Goal: Task Accomplishment & Management: Complete application form

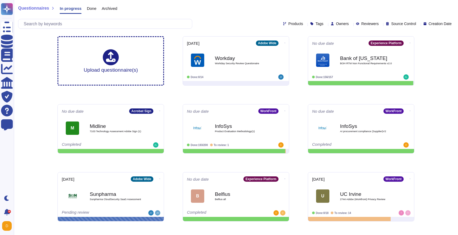
click at [336, 24] on span "Owners" at bounding box center [342, 24] width 13 height 4
click at [329, 117] on div "InfoSys AI procurement compliance (Supplier)V2" at bounding box center [361, 128] width 99 height 27
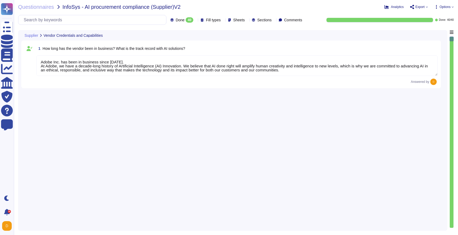
type textarea "Adobe Inc. has been in business since [DATE]. At Adobe, we have a decade-long h…"
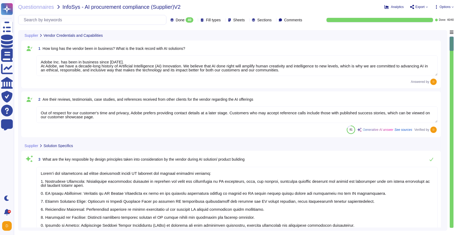
type textarea "Out of respect for our customer's time and privacy, Adobe prefers providing con…"
type textarea "Adobe's key responsible by design principles during AI solution and product bui…"
type textarea "The vendor has several AI features planned for release around Q4'24, including:…"
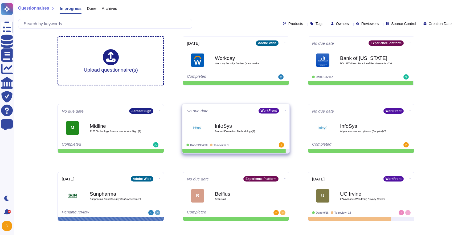
click at [226, 111] on div "No due date WorkFront" at bounding box center [235, 110] width 99 height 5
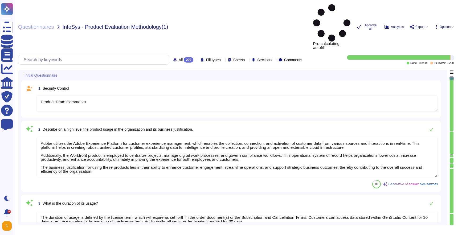
type textarea "Product Team Comments"
type textarea "Adobe utilizes the Adobe Experience Platform for customer experience management…"
type textarea "The duration of usage is defined by the license term, which will expire as set …"
type textarea "The product will be hosted using third-party cloud vendors, specifically Micros…"
type textarea "The intended users include individual employees, customers, and system accounts…"
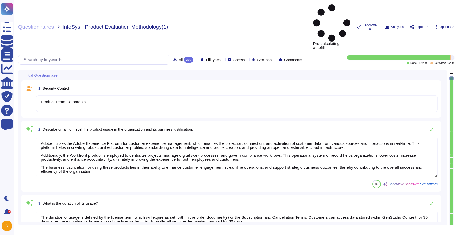
type textarea "The type of data being handled/processed includes: 1. Personal Information (PI)…"
click at [123, 95] on textarea "Product Team Comments" at bounding box center [237, 103] width 402 height 17
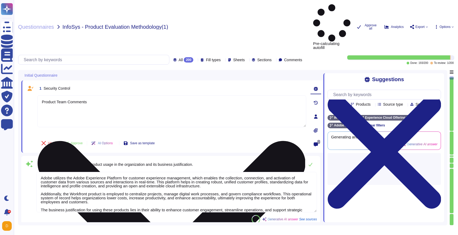
drag, startPoint x: 132, startPoint y: 64, endPoint x: 52, endPoint y: 63, distance: 79.6
click at [52, 95] on textarea "Product Team Comments" at bounding box center [171, 111] width 269 height 32
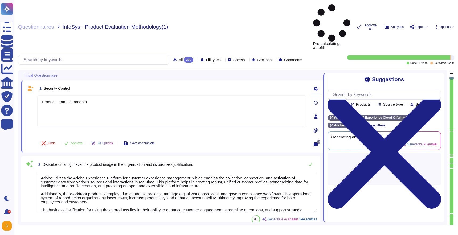
click at [33, 95] on span at bounding box center [31, 114] width 10 height 39
click at [77, 138] on button "Approve" at bounding box center [73, 143] width 27 height 11
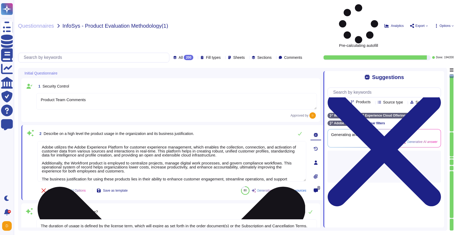
scroll to position [9, 0]
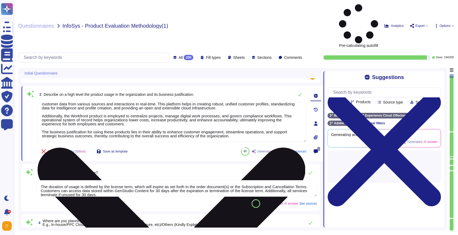
type textarea "Adobe has an application security team that works with product and service team…"
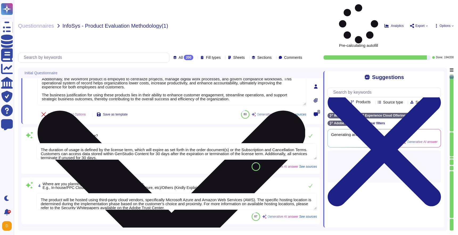
scroll to position [82, 0]
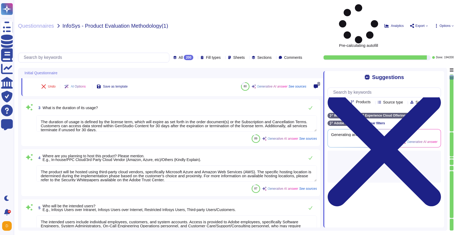
type textarea "The product is application-based. Adobe provides SaaS offerings, and the servic…"
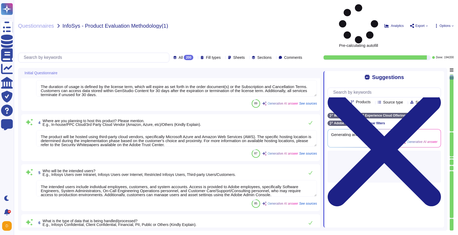
scroll to position [138, 0]
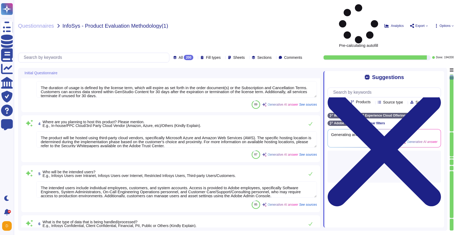
click at [136, 131] on textarea "The product will be hosted using third-party cloud vendors, specifically Micros…" at bounding box center [176, 139] width 281 height 17
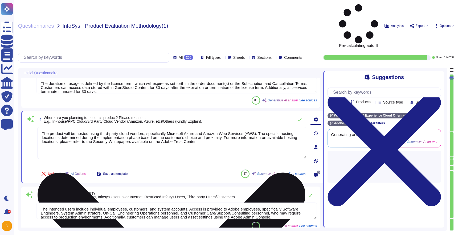
type textarea "The product is application-based. Adobe provides SaaS offerings, and the servic…"
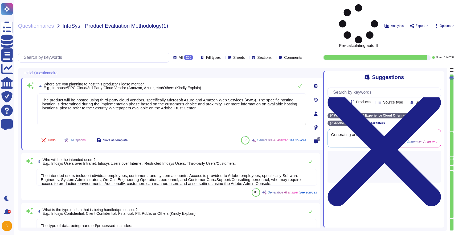
type textarea "Adobe uses paravirtual (PV), hardware virtual machine (HVM) on Amazon Web Servi…"
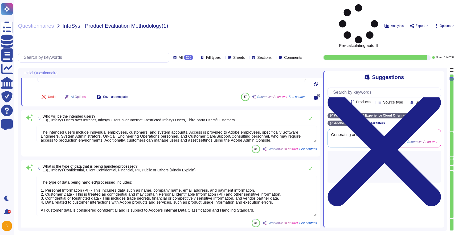
type textarea "Adobe Campaign Standard 25.2 - Adobe account team to check"
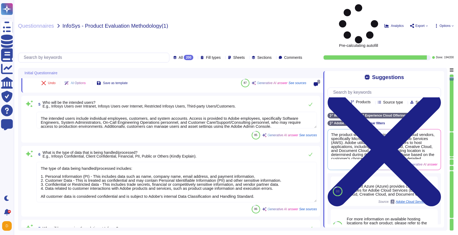
scroll to position [5, 0]
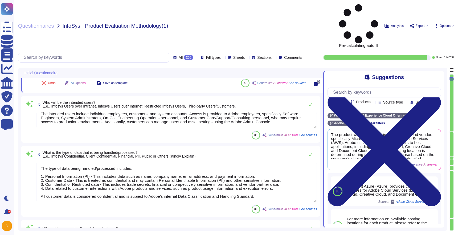
drag, startPoint x: 288, startPoint y: 88, endPoint x: 195, endPoint y: 77, distance: 94.2
click at [195, 112] on textarea "The intended users include individual employees, customers, and system accounts…" at bounding box center [176, 120] width 281 height 17
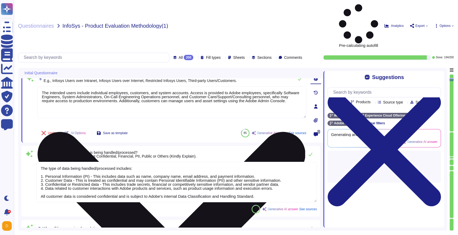
scroll to position [0, 0]
type textarea "The intended users include individual employees, customers, and system accounts."
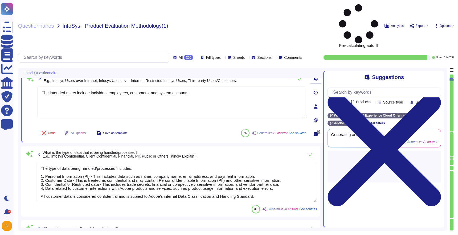
scroll to position [1, 0]
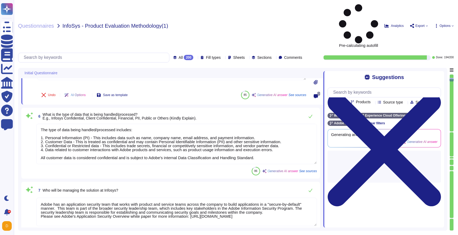
type textarea "Windows Server, CentOS and RedHat."
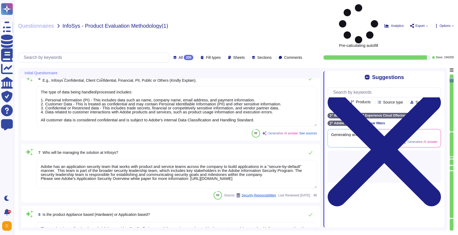
type textarea "The intended users include individual employees, customers, and system accounts."
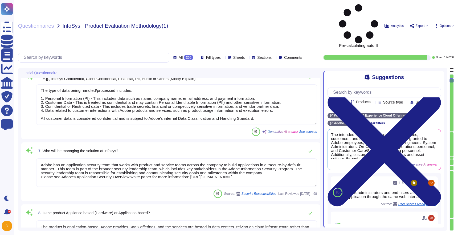
drag, startPoint x: 215, startPoint y: 142, endPoint x: 34, endPoint y: 125, distance: 181.6
click at [34, 146] on div "7 Who will be managing the solution at Infosys? Adobe has an application securi…" at bounding box center [171, 172] width 292 height 52
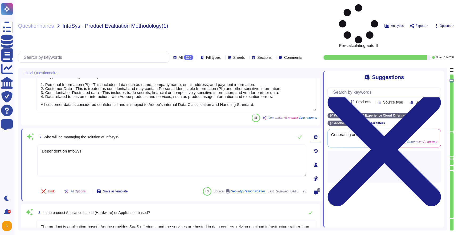
type textarea "Dependent on InfoSys."
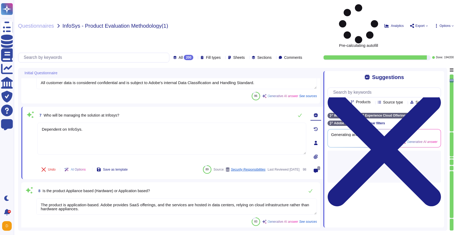
type textarea "Adobe has an Open-Source Program Office (OSPO) that seeks to minimize risk asso…"
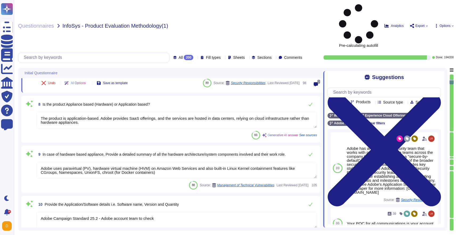
type textarea "Adobe's products and services' architecture diagrams are reviewed and updated, …"
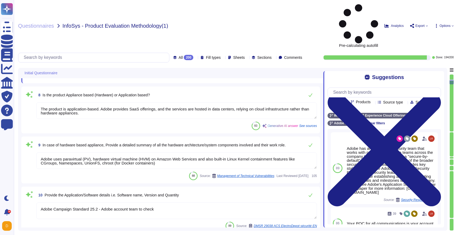
scroll to position [409, 0]
type textarea "Dependent on InfoSys."
click at [170, 152] on textarea "Adobe uses paravirtual (PV), hardware virtual machine (HVM) on Amazon Web Servi…" at bounding box center [176, 160] width 281 height 17
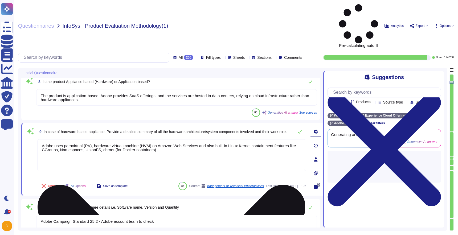
type textarea "Adobe's products and services' architecture diagrams are reviewed and updated, …"
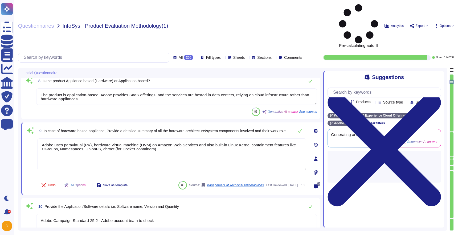
click at [368, 100] on span "Products" at bounding box center [363, 102] width 15 height 4
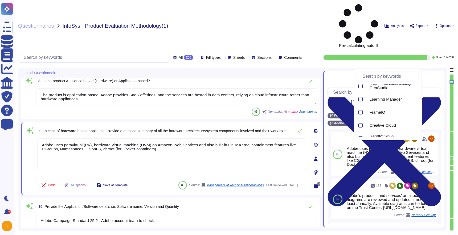
scroll to position [272, 0]
click at [361, 128] on div at bounding box center [360, 131] width 6 height 12
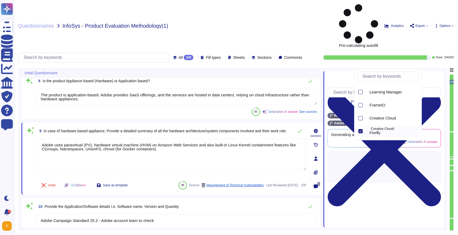
click at [330, 151] on div at bounding box center [384, 167] width 113 height 32
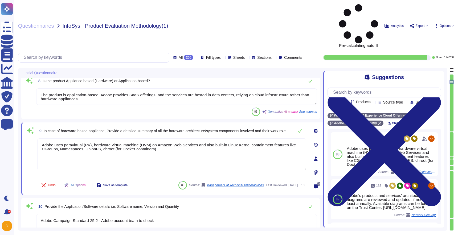
click at [176, 214] on textarea "Adobe Campaign Standard 25.2 - Adobe account team to check" at bounding box center [176, 222] width 281 height 17
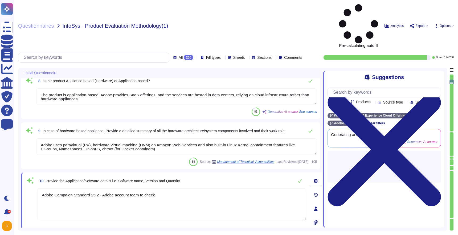
click at [182, 189] on textarea "Adobe Campaign Standard 25.2 - Adobe account team to check" at bounding box center [171, 205] width 269 height 32
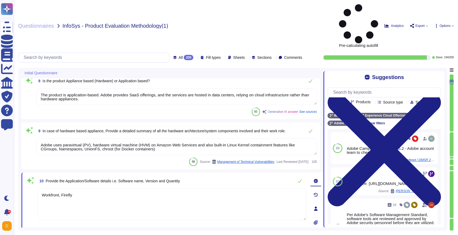
type textarea "Workfront, Firefly"
click at [138, 138] on textarea "Adobe uses paravirtual (PV), hardware virtual machine (HVM) on Amazon Web Servi…" at bounding box center [176, 146] width 281 height 17
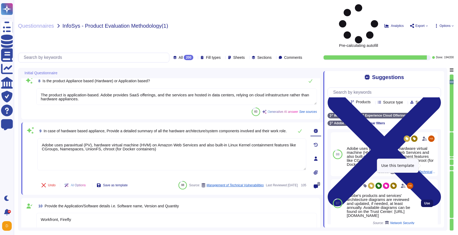
click at [426, 202] on span "Use" at bounding box center [427, 203] width 6 height 3
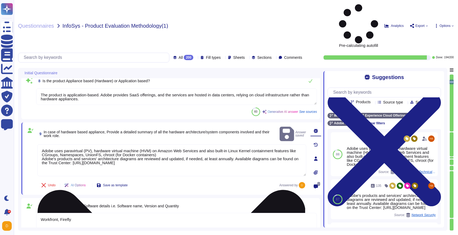
click at [175, 144] on textarea "Adobe uses paravirtual (PV), hardware virtual machine (HVM) on Amazon Web Servi…" at bounding box center [171, 160] width 269 height 32
drag, startPoint x: 178, startPoint y: 107, endPoint x: 52, endPoint y: 107, distance: 126.2
click at [52, 144] on textarea "Adobe uses paravirtual (PV), hardware virtual machine (HVM) on Amazon Web Servi…" at bounding box center [171, 160] width 269 height 32
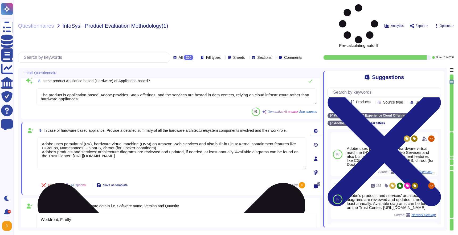
click at [179, 137] on textarea "Adobe uses paravirtual (PV), hardware virtual machine (HVM) on Amazon Web Servi…" at bounding box center [171, 153] width 269 height 32
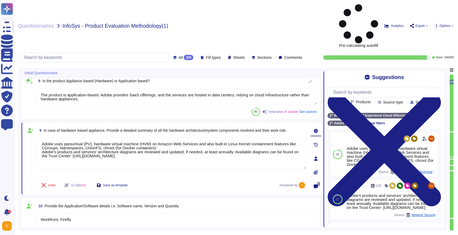
drag, startPoint x: 169, startPoint y: 108, endPoint x: 27, endPoint y: 105, distance: 142.5
click at [27, 126] on div "9 In case of hardware based appliance, Provide a detailed summary of all the ha…" at bounding box center [166, 159] width 281 height 66
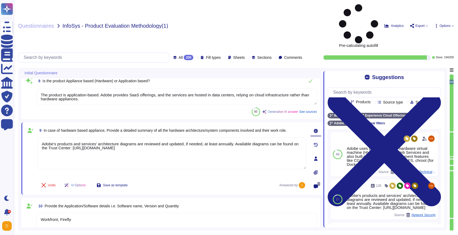
type textarea "Adobe's products and services' architecture diagrams are reviewed and updated, …"
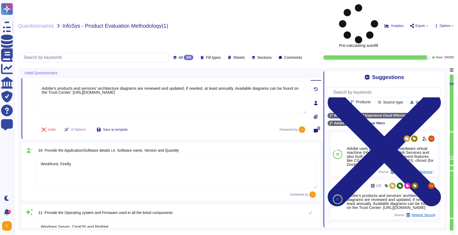
type textarea "Adobe's products and services' architecture diagrams are reviewed and updated, …"
type textarea "The Adobe Service Lifecycle (SLC) is a portfolio management framework, implemen…"
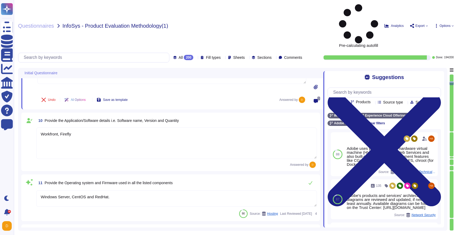
scroll to position [493, 0]
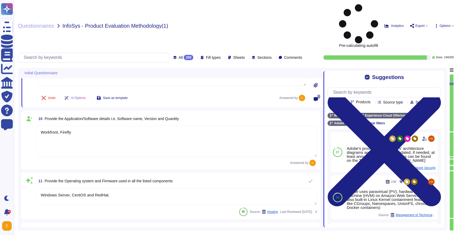
type textarea "Adobe's products and services' architecture diagrams are reviewed and updated, …"
click at [116, 189] on textarea "Windows Server, CentOS and RedHat." at bounding box center [176, 197] width 281 height 17
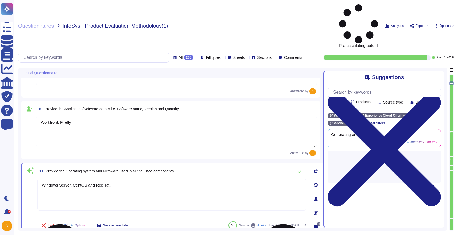
type textarea "The Adobe Service Lifecycle (SLC) is a portfolio management framework, implemen…"
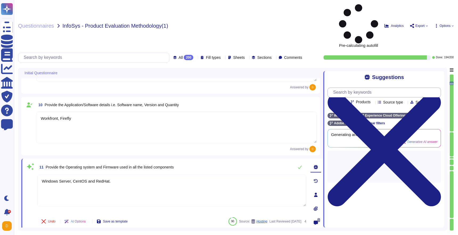
click at [380, 88] on input "text" at bounding box center [386, 92] width 110 height 9
type input "f"
click at [367, 100] on span "Products" at bounding box center [363, 102] width 15 height 4
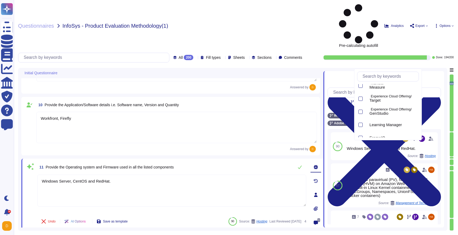
scroll to position [272, 0]
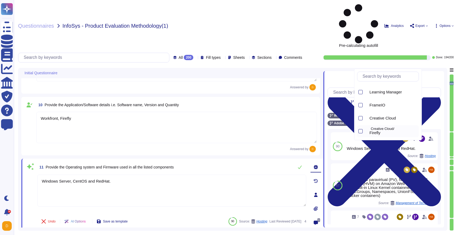
click at [366, 132] on icon at bounding box center [366, 132] width 0 height 0
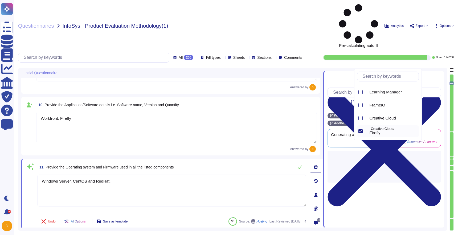
click at [328, 151] on div at bounding box center [384, 167] width 113 height 32
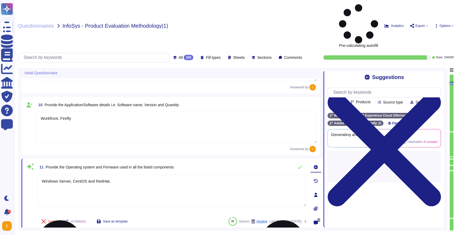
click at [174, 175] on textarea "Windows Server, CentOS and RedHat." at bounding box center [171, 191] width 269 height 32
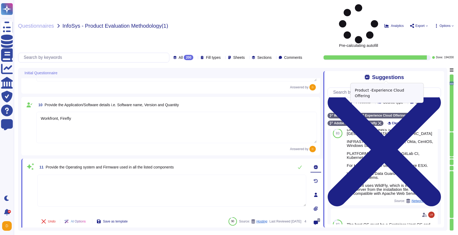
scroll to position [244, 0]
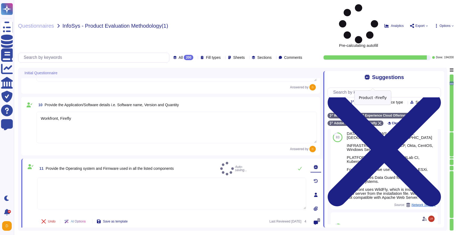
click at [379, 122] on icon at bounding box center [379, 123] width 3 height 3
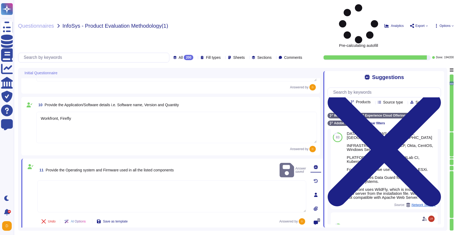
click at [344, 106] on div "Tags" at bounding box center [336, 108] width 15 height 4
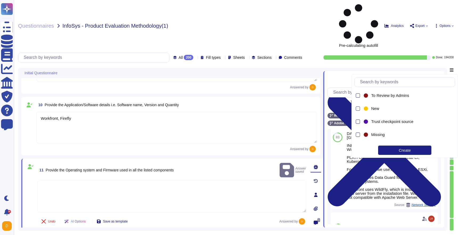
click at [344, 106] on div "Tags" at bounding box center [336, 108] width 15 height 4
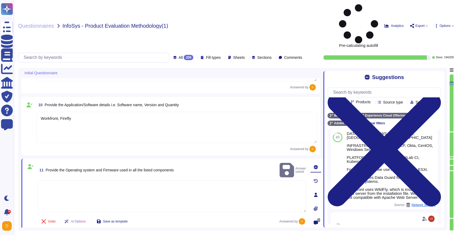
click at [371, 100] on span "Products" at bounding box center [363, 102] width 15 height 4
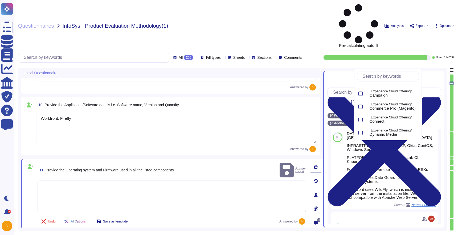
scroll to position [272, 0]
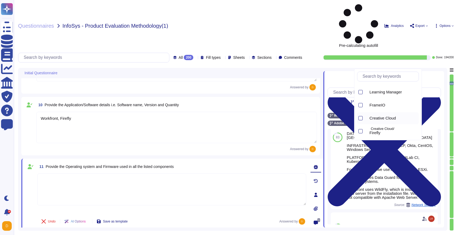
click at [383, 117] on span "Creative Cloud" at bounding box center [383, 118] width 26 height 5
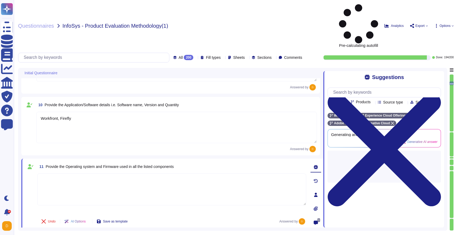
click at [445, 122] on div "Initial Questionnaire 7 Who will be managing the solution at Infosys? Dependent…" at bounding box center [232, 149] width 429 height 163
click at [235, 174] on textarea at bounding box center [171, 190] width 269 height 32
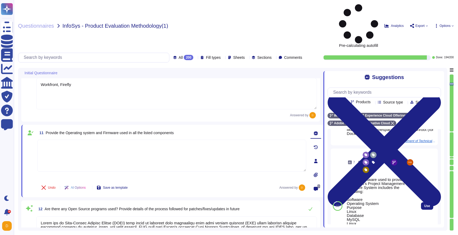
scroll to position [60, 0]
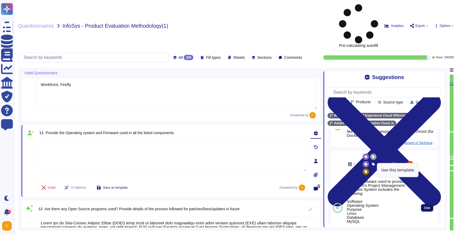
click at [430, 204] on button "Use" at bounding box center [427, 207] width 12 height 7
type textarea "Primary software used to provide Workfront's Project Management Software System…"
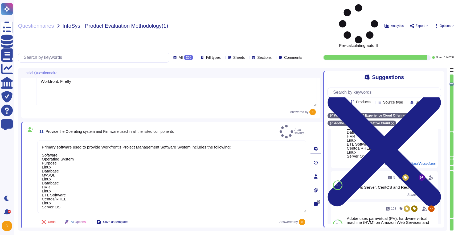
type textarea "The Adobe Service Lifecycle (SLC) is a portfolio management framework, implemen…"
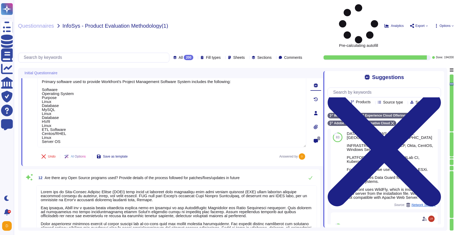
scroll to position [590, 0]
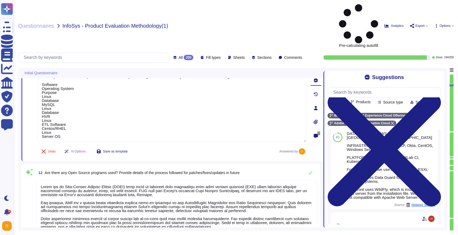
type textarea "Adobe's Standards outlines that if a server is exposed to the Internet, it belo…"
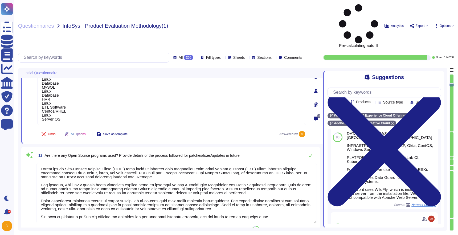
scroll to position [626, 0]
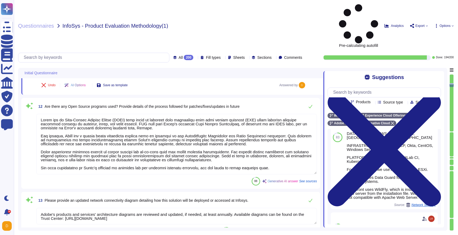
type textarea "Bastion hosts requiring multifactor authentication are used to manage administr…"
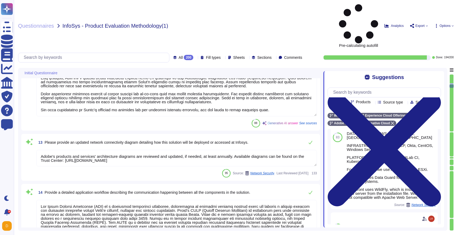
scroll to position [716, 0]
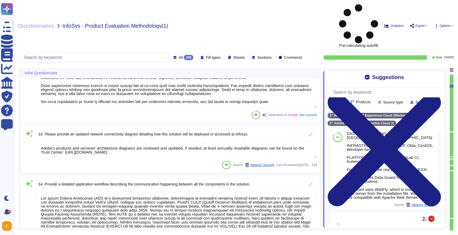
type textarea "Yes, the solution includes components and services that are hosted and delivere…"
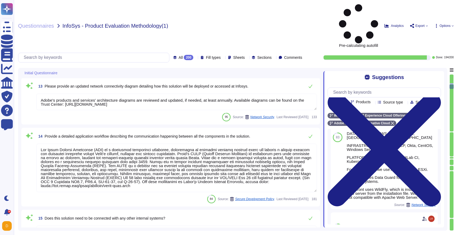
type textarea "The solution does not require any components to be exposed to the Internet. All…"
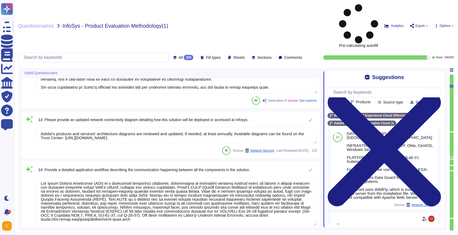
scroll to position [0, 0]
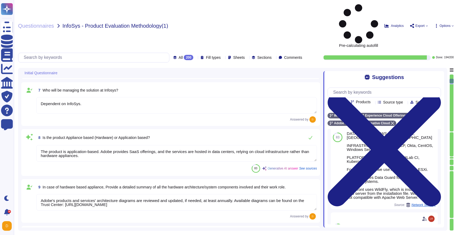
type textarea "The intended users include individual employees, customers, and system accounts."
type textarea "The type of data being handled/processed includes: 1. Personal Information (PI)…"
type textarea "Dependent on InfoSys."
type textarea "The product is application-based. Adobe provides SaaS offerings, and the servic…"
type textarea "Adobe's products and services' architecture diagrams are reviewed and updated, …"
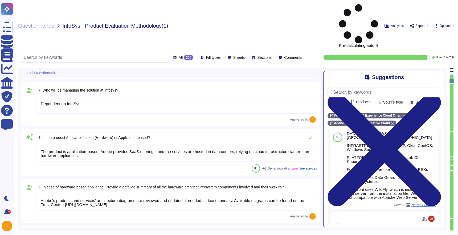
type textarea "Workfront, Firefly"
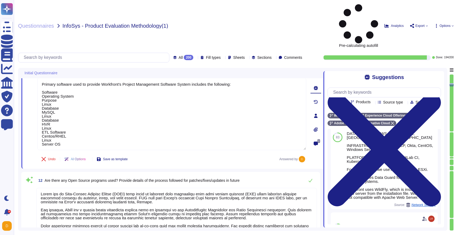
type textarea "Adobe's products and services' architecture diagrams are reviewed and updated, …"
type textarea "The Adobe Service Lifecycle (SLC) is a portfolio management framework, implemen…"
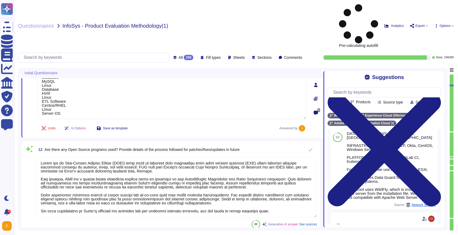
type textarea "Adobe's Standards outlines that if a server is exposed to the Internet, it belo…"
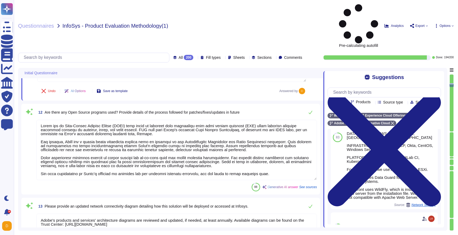
type textarea "Bastion hosts requiring multifactor authentication are used to manage administr…"
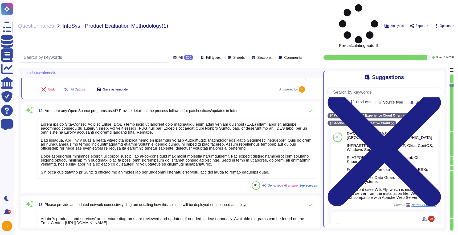
click at [174, 118] on textarea at bounding box center [176, 148] width 281 height 60
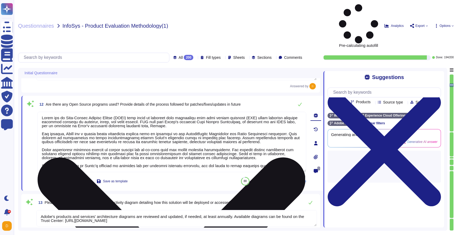
scroll to position [0, 0]
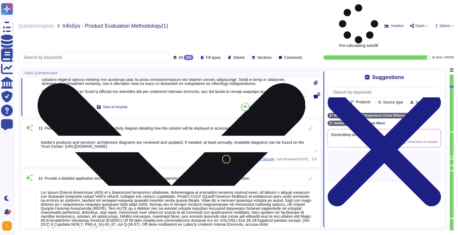
type textarea "Yes, the solution includes components and services that are hosted and delivere…"
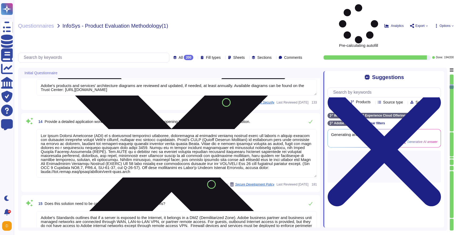
scroll to position [720, 0]
type textarea "The solution does not require any components to be exposed to the Internet. All…"
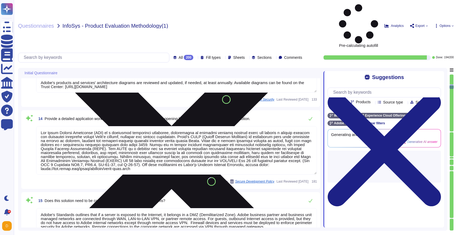
scroll to position [1, 0]
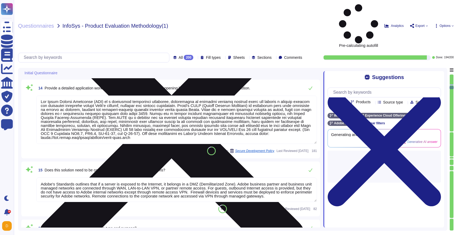
type textarea "All communication with the solution's components occurs over HTTPS. Inbound con…"
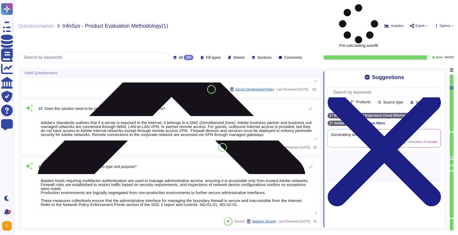
type textarea "The product supports multiple factor authentication, including multi-factor aut…"
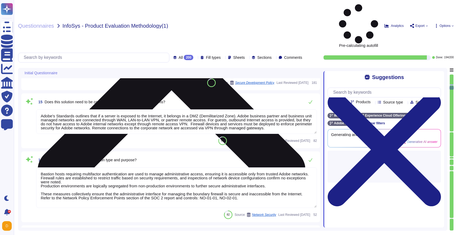
scroll to position [820, 0]
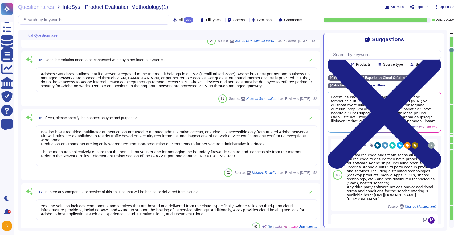
click at [144, 85] on textarea "Adobe's Standards outlines that if a server is exposed to the Internet, it belo…" at bounding box center [176, 79] width 281 height 25
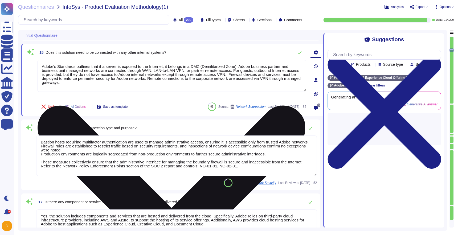
type textarea "The product supports multiple factor authentication, including multi-factor aut…"
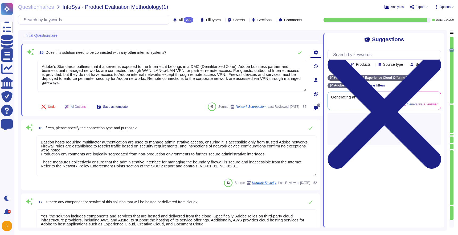
drag, startPoint x: 144, startPoint y: 85, endPoint x: 22, endPoint y: 46, distance: 128.0
click at [22, 46] on div "15 Does this solution need to be connected with any other internal systems? Ado…" at bounding box center [172, 80] width 302 height 72
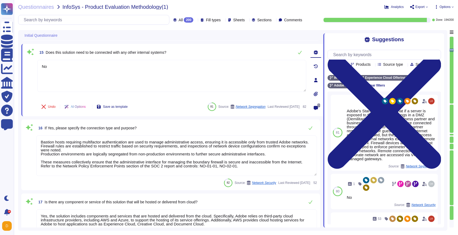
type textarea "No"
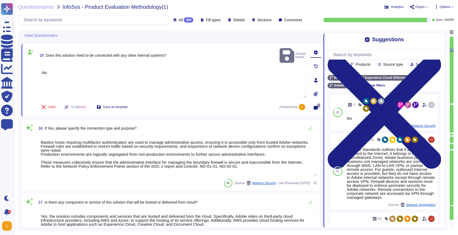
drag, startPoint x: 268, startPoint y: 174, endPoint x: 28, endPoint y: 134, distance: 244.1
click at [28, 134] on div "16 If Yes, please specify the connection type and purpose? Bastion hosts requir…" at bounding box center [171, 155] width 292 height 64
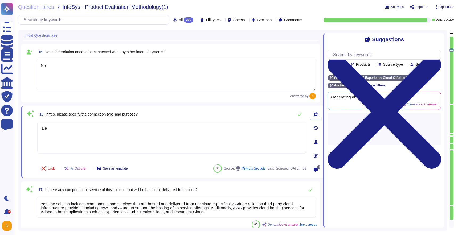
type textarea "D"
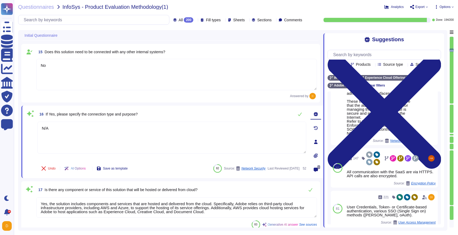
scroll to position [72, 0]
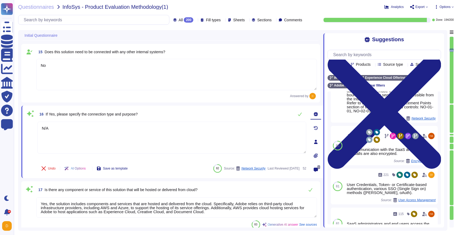
type textarea "N/A"
click at [174, 90] on div "No" at bounding box center [176, 75] width 281 height 32
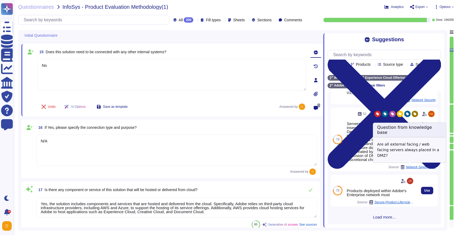
scroll to position [208, 0]
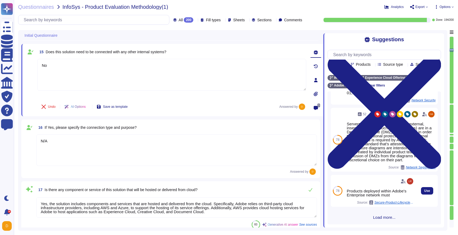
click at [398, 194] on div "Products deployed within Adobe's Enterprise network must" at bounding box center [381, 193] width 68 height 8
click at [422, 191] on button "Use" at bounding box center [427, 190] width 12 height 7
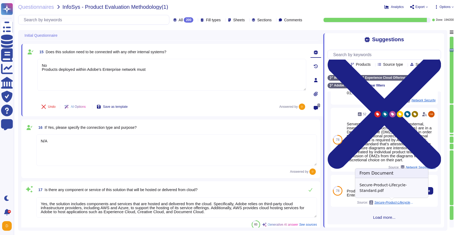
click at [388, 201] on span "Secure-Product-Lifecycle-Standard.pdf" at bounding box center [394, 202] width 40 height 3
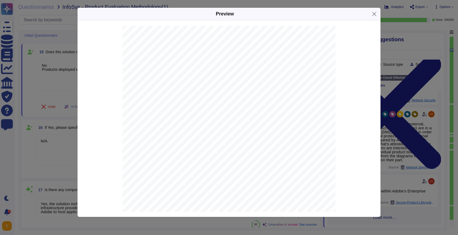
scroll to position [551, 0]
click at [373, 15] on button "Close" at bounding box center [374, 14] width 8 height 8
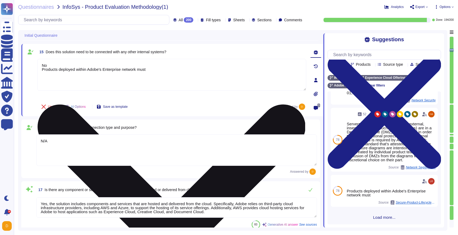
click at [222, 70] on textarea "No Products deployed within Adobe's Enterprise network must" at bounding box center [171, 75] width 269 height 32
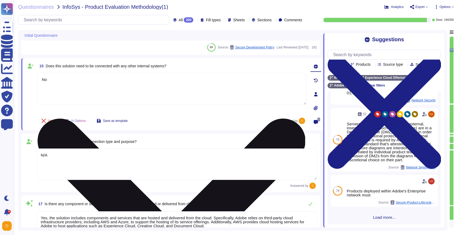
scroll to position [804, 0]
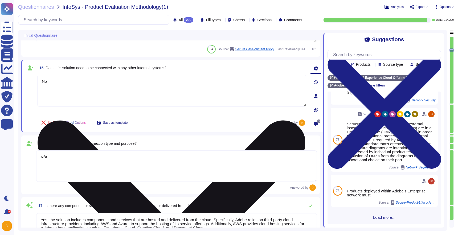
click at [160, 78] on textarea "No" at bounding box center [171, 91] width 269 height 32
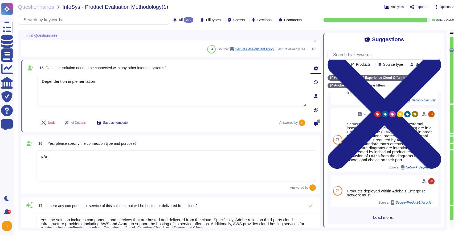
type textarea "Dependent on implementation"
click at [90, 170] on textarea "N/A" at bounding box center [176, 165] width 281 height 31
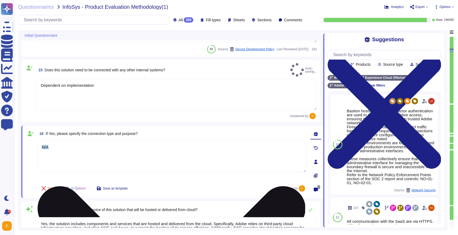
click at [90, 170] on div "N/A" at bounding box center [171, 160] width 269 height 39
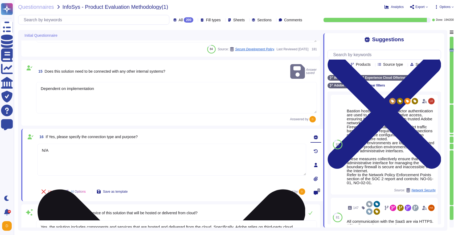
click at [88, 156] on textarea "N/A" at bounding box center [171, 160] width 269 height 32
click at [89, 156] on textarea "N/A" at bounding box center [171, 160] width 269 height 32
type textarea "N"
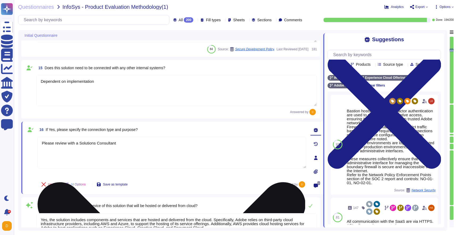
type textarea "Please review with a Solutions Consultant."
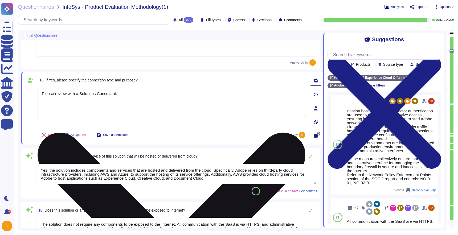
scroll to position [863, 0]
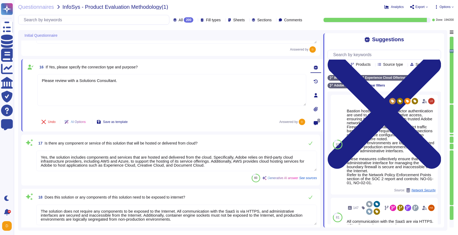
type textarea "Yes, the application requires reauthentication for sensitive operations. Most r…"
type textarea "Please review with a Solutions Consultant."
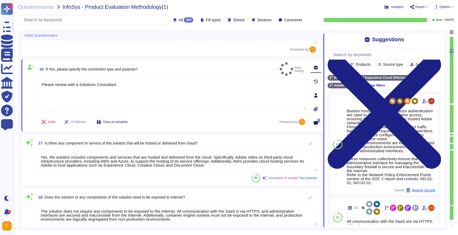
click at [89, 160] on textarea "Yes, the solution includes components and services that are hosted and delivere…" at bounding box center [176, 161] width 281 height 21
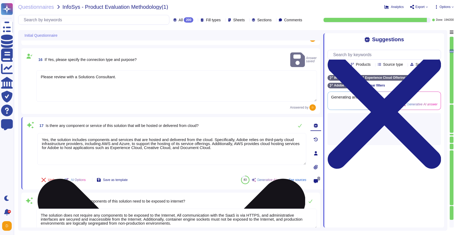
type textarea "Yes, the application requires reauthentication for sensitive operations. Most r…"
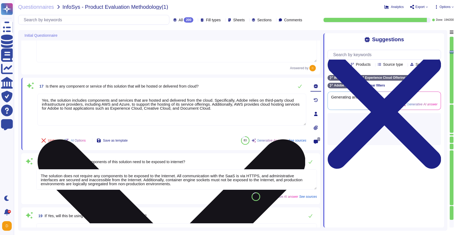
scroll to position [915, 0]
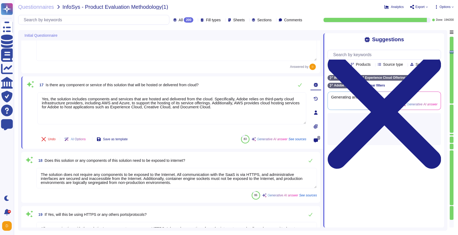
click at [93, 172] on textarea "The solution does not require any components to be exposed to the Internet. All…" at bounding box center [176, 178] width 281 height 21
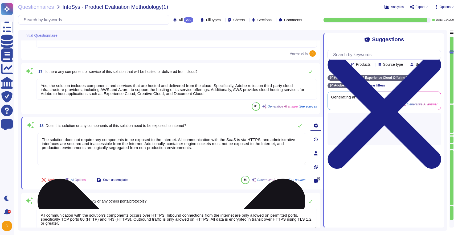
type textarea "Users can be created through the following methods: 1. Request to Admin: Upon r…"
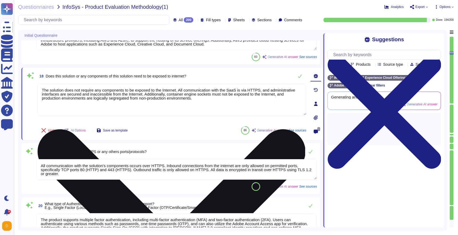
scroll to position [1, 0]
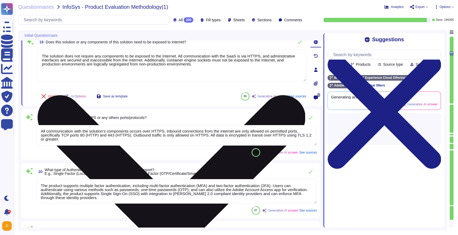
type textarea "Yes, a request to Admin requires approval. The approving authority includes the…"
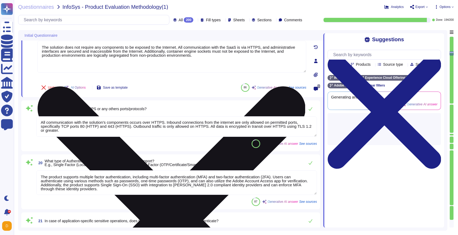
scroll to position [1022, 0]
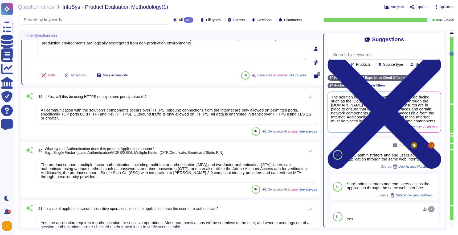
click at [148, 109] on textarea "All communication with the solution's components occurs over HTTPS. Inbound con…" at bounding box center [176, 114] width 281 height 21
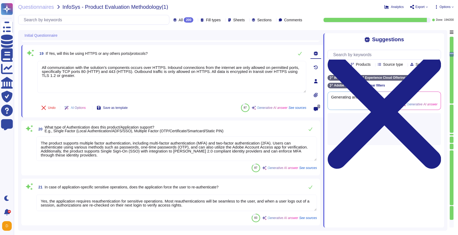
type textarea "The different roles available in the application include: 1. System Managers: T…"
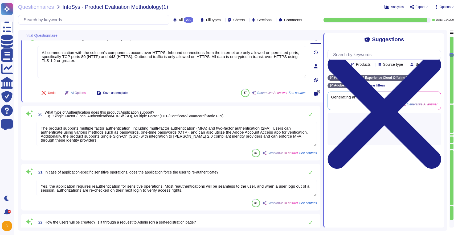
scroll to position [1057, 0]
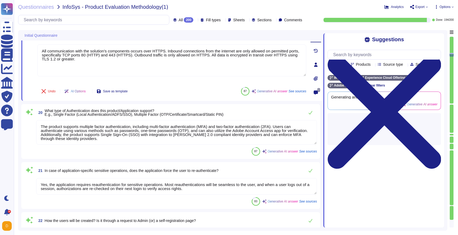
click at [143, 137] on textarea "The product supports multiple factor authentication, including multi-factor aut…" at bounding box center [176, 132] width 281 height 25
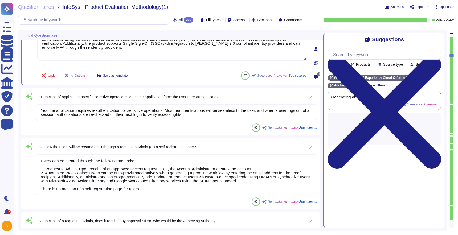
scroll to position [1, 0]
click at [145, 174] on textarea "Users can be created through the following methods: 1. Request to Admin: Upon r…" at bounding box center [176, 174] width 281 height 40
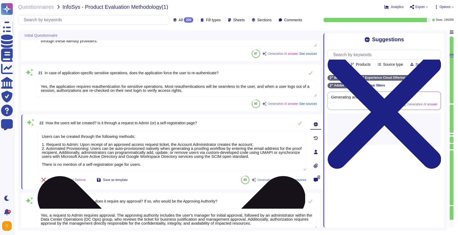
type textarea "No, the application and other components in the solution do not have local user…"
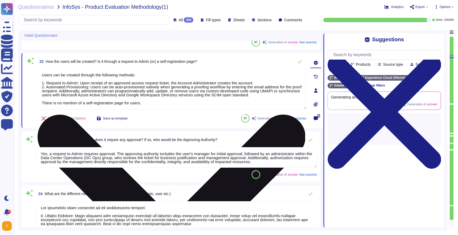
type textarea "By application own accounts database"
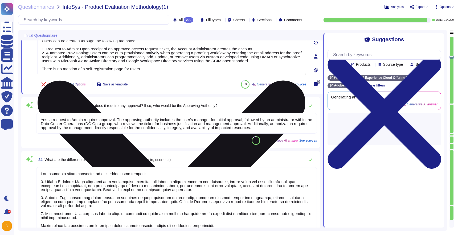
type textarea "User management processes for access provisioning and de-provisioning at Adobe …"
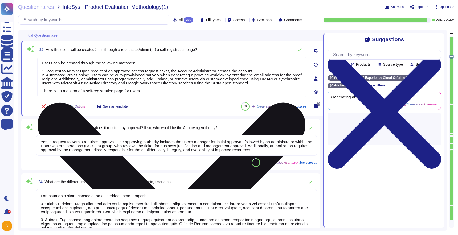
scroll to position [1183, 0]
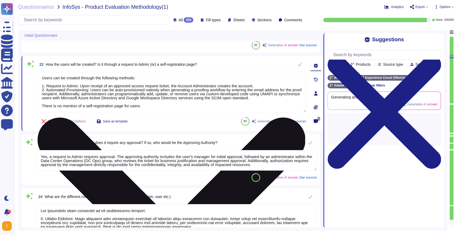
type textarea "All communication with the solution's components occurs over HTTPS. Inbound con…"
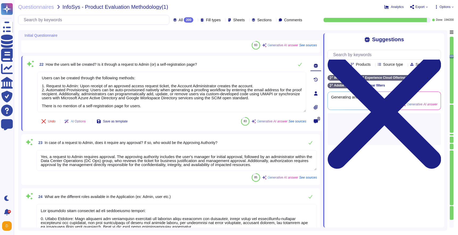
scroll to position [1, 0]
click at [148, 157] on textarea "Yes, a request to Admin requires approval. The approving authority includes the…" at bounding box center [176, 160] width 281 height 21
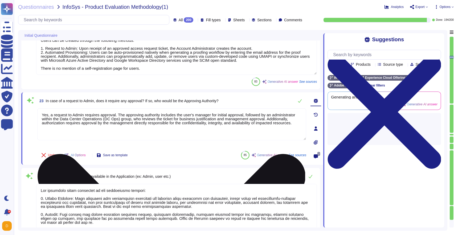
scroll to position [1225, 0]
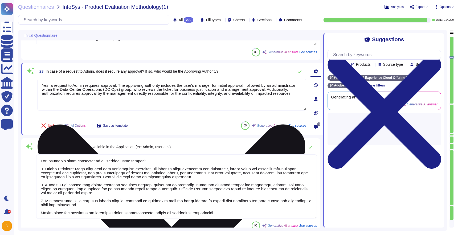
type textarea "User management processes for access provisioning and de-provisioning at Adobe …"
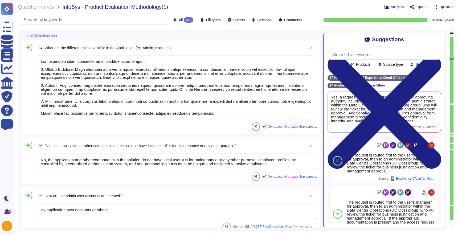
scroll to position [1, 0]
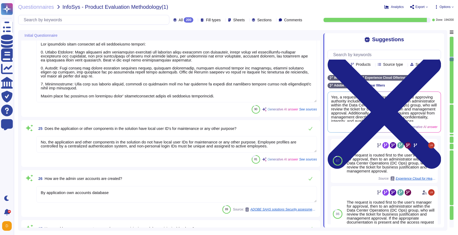
type textarea "Privileged access (administrator level) to information security management syst…"
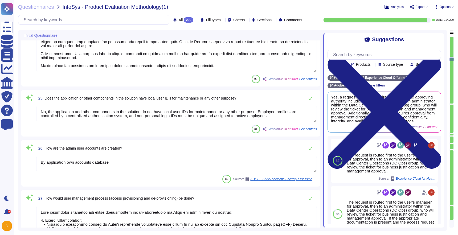
scroll to position [1392, 0]
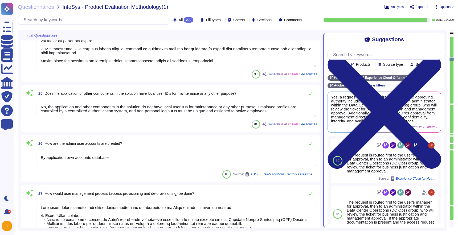
click at [121, 159] on textarea "By application own accounts database" at bounding box center [176, 159] width 281 height 17
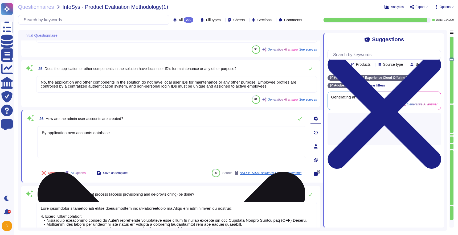
type textarea "Privileged access (administrator level) to information security management syst…"
type textarea "By application own accounts databa"
click at [114, 135] on textarea "By application own accounts databa" at bounding box center [171, 142] width 269 height 32
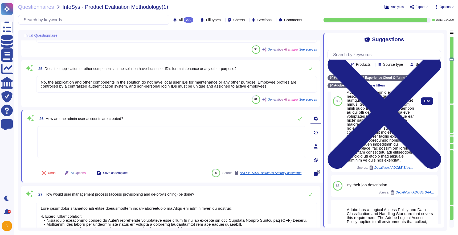
scroll to position [97, 0]
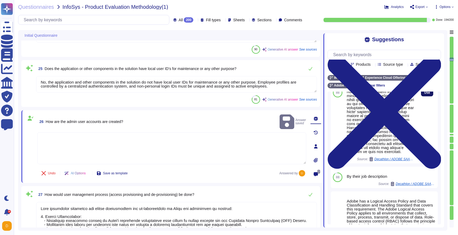
click at [431, 96] on button "Use" at bounding box center [427, 92] width 12 height 7
type textarea "Adobe has established Privileged Account Standard and Logical Access Account St…"
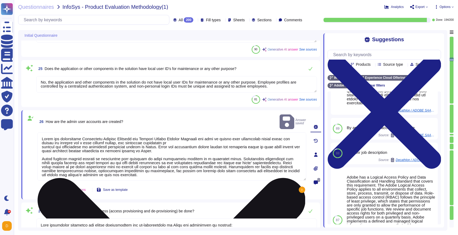
scroll to position [1, 0]
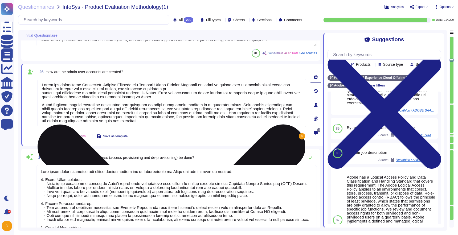
type textarea "Yes, the application has an Admin module, which is accessed through Adobe's Adm…"
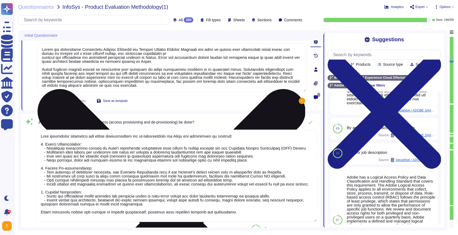
type textarea "Administrative access from the internet is prohibited. Therefore, the Admin mod…"
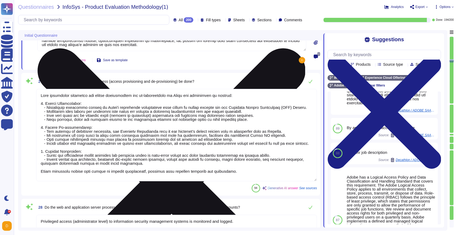
type textarea "The ownership of the Admin module is held by the Internal Organization."
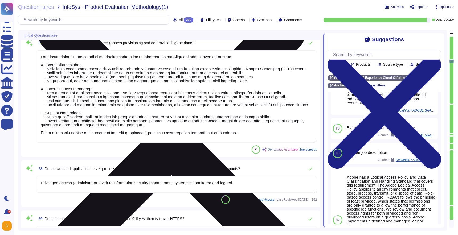
scroll to position [1552, 0]
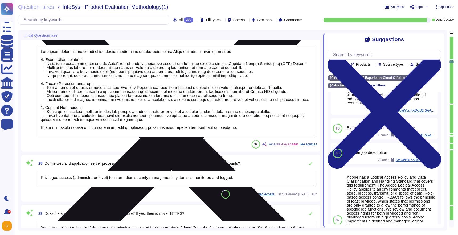
type textarea "Yes, multi-factor authentication (MFA) is available for privileged access in Ad…"
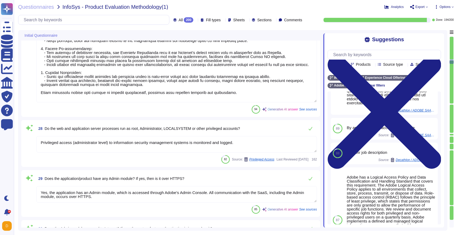
scroll to position [1590, 0]
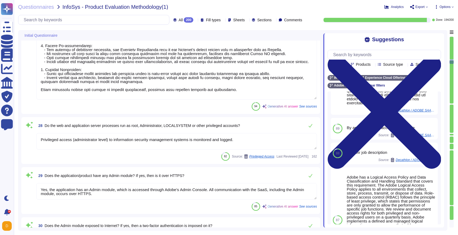
click at [201, 142] on textarea "Privileged access (administrator level) to information security management syst…" at bounding box center [176, 141] width 281 height 17
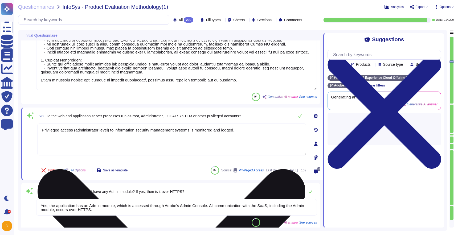
type textarea "Yes, multi-factor authentication (MFA) is available for privileged access in Ad…"
drag, startPoint x: 252, startPoint y: 131, endPoint x: 73, endPoint y: 133, distance: 178.7
click at [73, 133] on textarea "Privileged access (administrator level) to information security management syst…" at bounding box center [171, 140] width 269 height 32
click at [40, 130] on textarea "Privileged access (administrator level) to information security management syst…" at bounding box center [171, 140] width 269 height 32
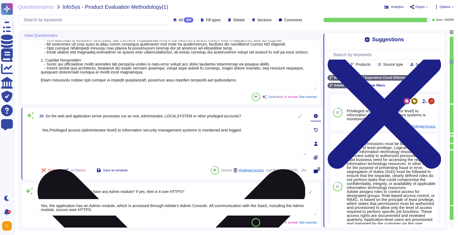
type textarea "Yes, Privileged access (administrator level) to information security management…"
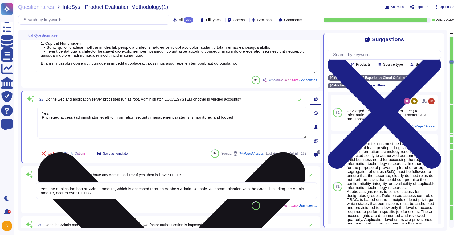
type textarea "- Adobe offers several APIs to integrate its services into workflows and applic…"
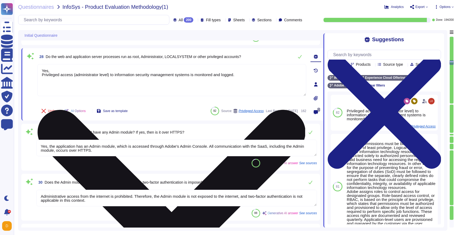
scroll to position [1651, 0]
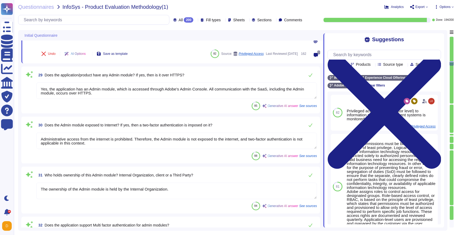
type textarea "As applicable to the Adobe solution in scope. Digital Media: • Creative Cloud E…"
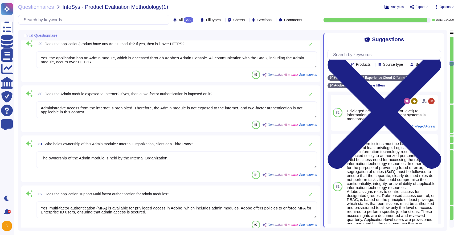
type textarea "Yes, Privileged access (administrator level) to information security management…"
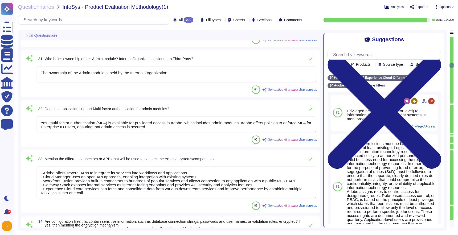
scroll to position [1821, 0]
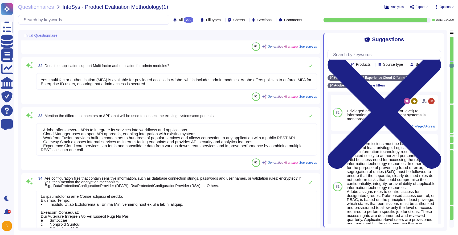
type textarea "Yes, configuration files are version controlled and stored in an Adobe-approved…"
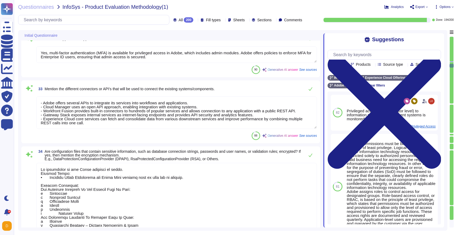
type textarea "Our application does not make use of any default accounts or passwords. All def…"
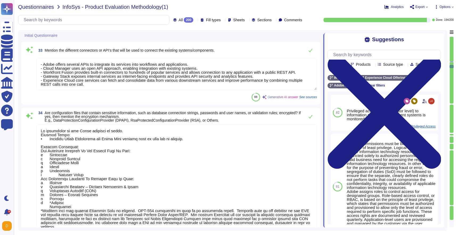
scroll to position [1, 0]
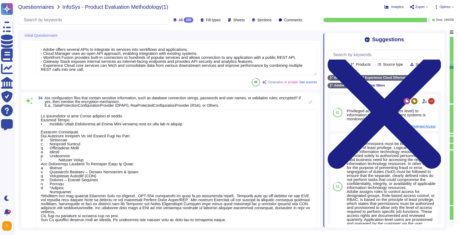
type textarea "Adobe restricts the use of shared and group authentication credentials. Authent…"
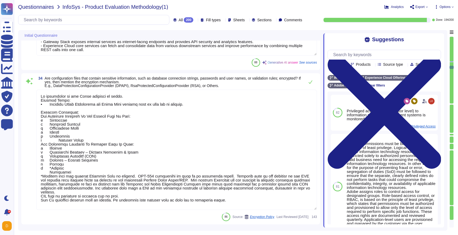
scroll to position [1954, 0]
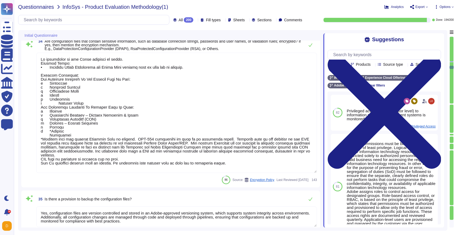
type textarea "Remote access users must have individual accounts and may not share credentials…"
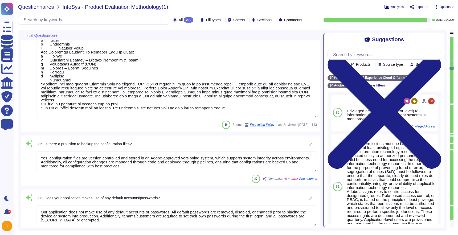
scroll to position [2042, 0]
type textarea "Authentication to Adobe products and services' production environments requires…"
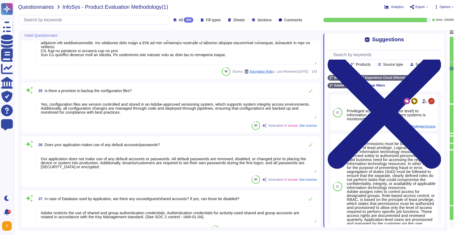
scroll to position [2096, 0]
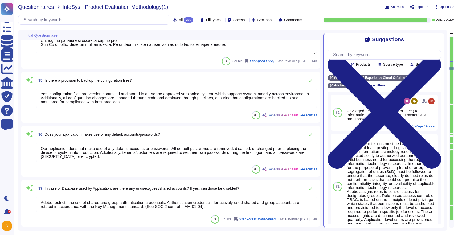
type textarea "The encryption standard used for the database server is AES-256."
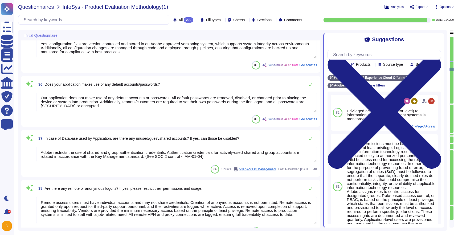
type textarea "The application supports file uploads via SFTP and also supports secure FTP (i.…"
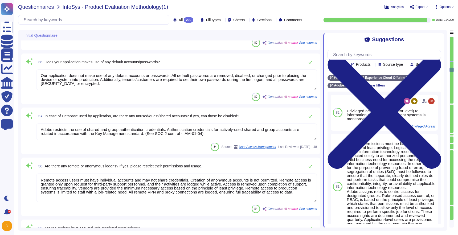
scroll to position [2169, 0]
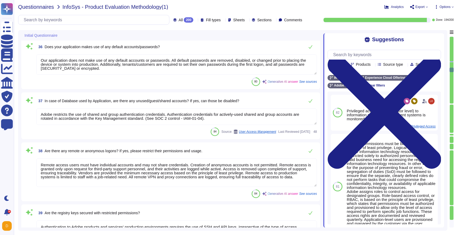
type textarea "Yes, Adobe restricts the type and size of attachments that can be sent or recei…"
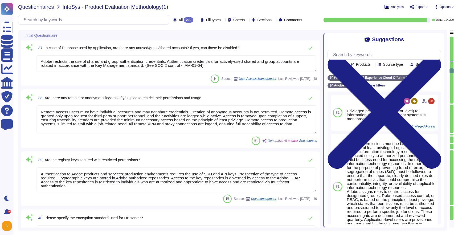
scroll to position [2239, 0]
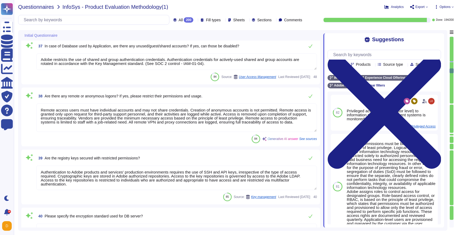
type textarea "Yes, the application has a session timeout feature. Session timeouts must be se…"
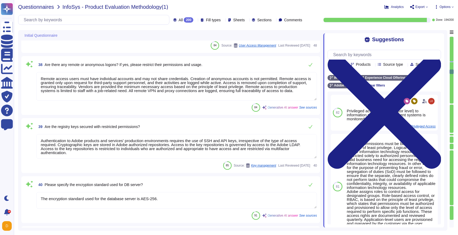
scroll to position [2276, 0]
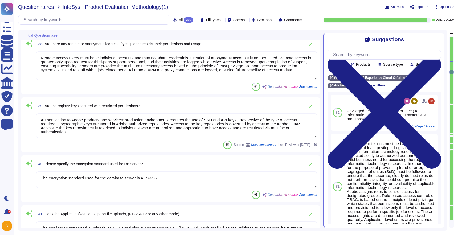
type textarea "Yes, the agent is automatically installed on desktops and laptops enrolled in t…"
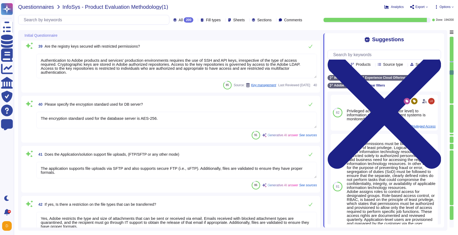
type textarea "The application/product handles the following types of data: 1. Personal Identi…"
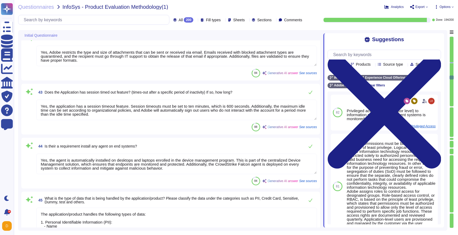
scroll to position [2502, 0]
type textarea "The data classification levels are as follows: Public, Internal, Confidential, …"
click at [85, 116] on textarea "Yes, the application has a session timeout feature. Session timeouts must be se…" at bounding box center [176, 109] width 281 height 21
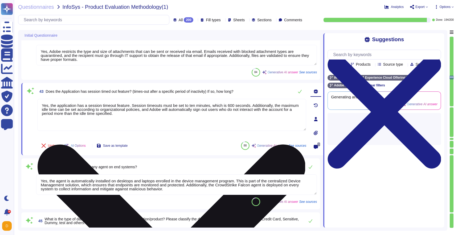
type textarea "The data classification levels are as follows: Public, Internal, Confidential, …"
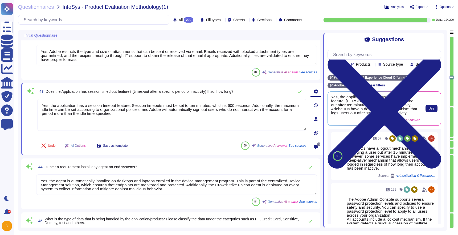
click at [381, 118] on div "Yes, the application has a session timeout feature. Sessions must be set to tim…" at bounding box center [375, 108] width 89 height 27
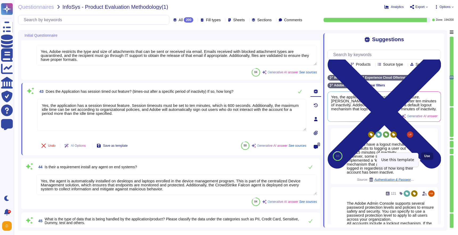
click at [433, 160] on button "Use" at bounding box center [427, 156] width 12 height 7
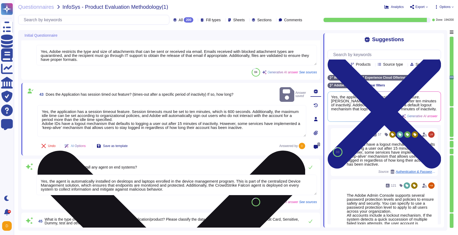
drag, startPoint x: 145, startPoint y: 111, endPoint x: 132, endPoint y: 107, distance: 14.0
click at [132, 107] on textarea "Yes, the application has a session timeout feature. Session timeouts must be se…" at bounding box center [171, 121] width 269 height 32
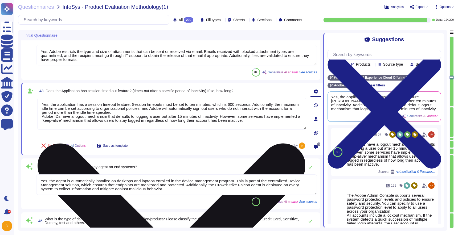
click at [162, 112] on textarea "Yes, the application has a session timeout feature. Session timeouts must be se…" at bounding box center [171, 114] width 269 height 32
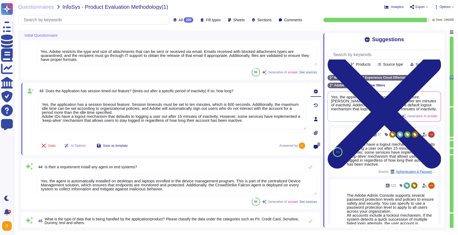
drag, startPoint x: 280, startPoint y: 121, endPoint x: 36, endPoint y: 117, distance: 244.0
click at [36, 117] on div "43 Does the Application has session timed out feature? (times-out after a speci…" at bounding box center [166, 119] width 281 height 66
type textarea "Yes, the application has a session timeout feature. Session timeouts must be se…"
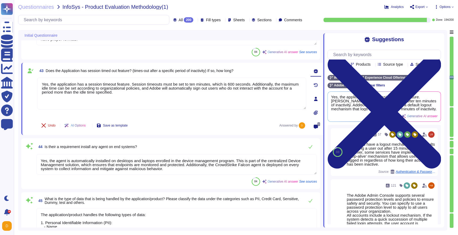
type textarea "Yes, sensitive data is encrypted. We utilize AES-256 bit encryption at rest as …"
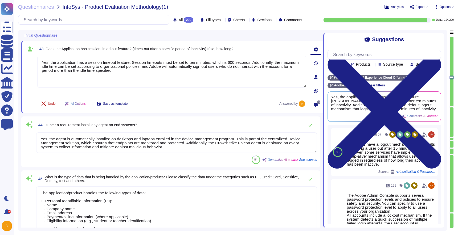
scroll to position [2559, 0]
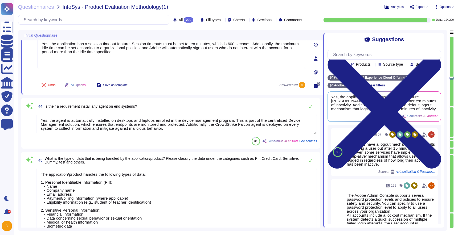
type textarea "Yes, the application has a session timeout feature. Session timeouts must be se…"
click at [64, 132] on textarea "Yes, the agent is automatically installed on desktops and laptops enrolled in t…" at bounding box center [176, 124] width 281 height 21
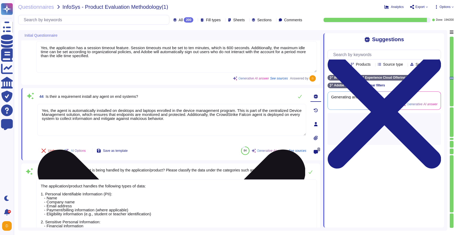
type textarea "Yes, sensitive data is encrypted. We utilize AES-256 bit encryption at rest as …"
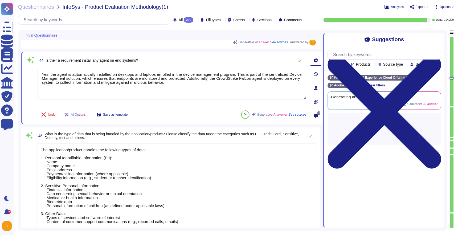
type textarea "Yes, Adobe has established comprehensive procedures and practices for the gener…"
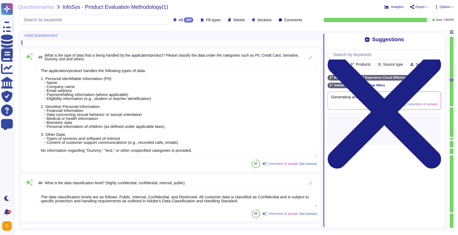
scroll to position [2667, 0]
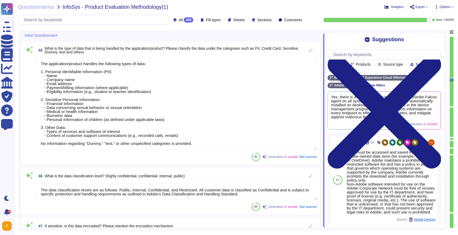
type textarea "The system employs various secure modes of transmission for sensitive data, inc…"
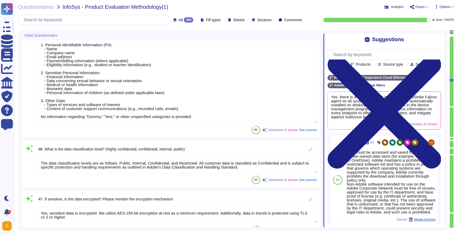
scroll to position [2701, 0]
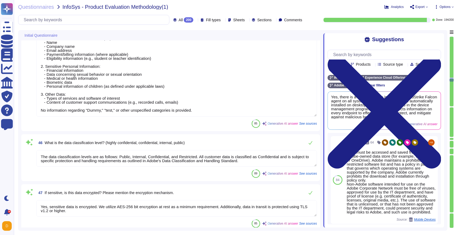
drag, startPoint x: 216, startPoint y: 112, endPoint x: 32, endPoint y: 111, distance: 184.3
click at [32, 111] on div "45 What is the type of data that is being handled by the application/product? P…" at bounding box center [171, 70] width 292 height 116
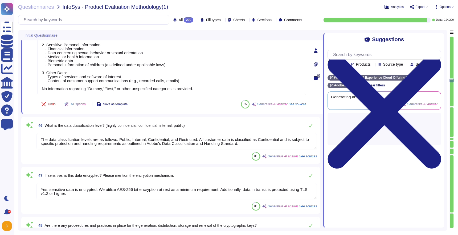
scroll to position [0, 0]
type textarea "The application/product handles the following types of data: 1. Personal Identi…"
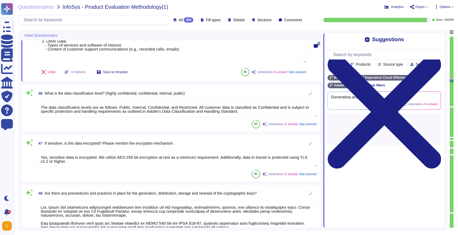
scroll to position [2735, 0]
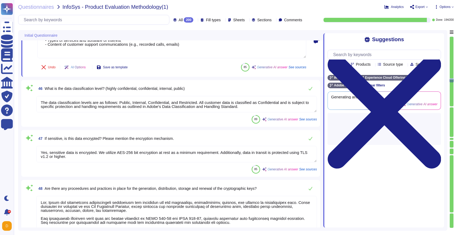
type textarea "The encryption standard being used to protect sensitive data in transit is TLS …"
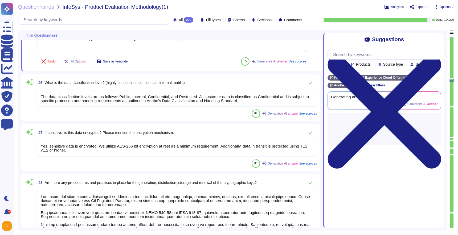
scroll to position [2744, 0]
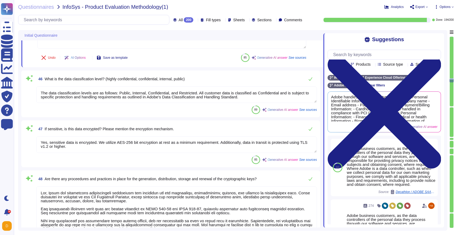
type textarea "The application/product handles the following types of data: 1. Personal Identi…"
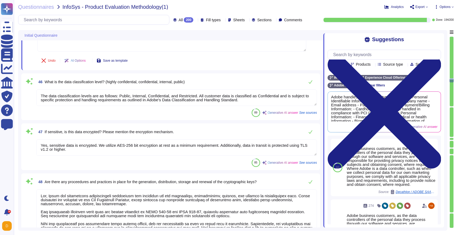
click at [83, 149] on textarea "Yes, sensitive data is encrypted. We utilize AES-256 bit encryption at rest as …" at bounding box center [176, 148] width 281 height 17
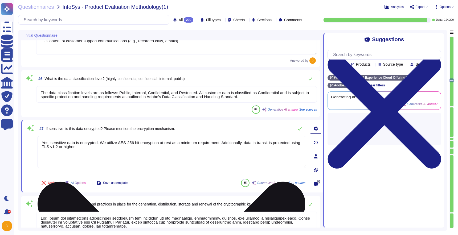
click at [174, 136] on textarea "Yes, sensitive data is encrypted. We utilize AES-256 bit encryption at rest as …" at bounding box center [171, 152] width 269 height 32
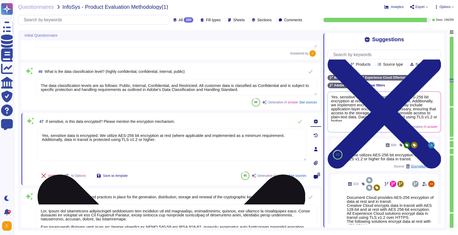
type textarea "Yes, sensitive data is encrypted. We utilize AES-256 bit encryption at rest (wh…"
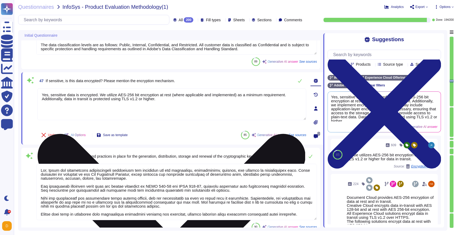
type textarea "The encryption standard being used to protect sensitive data in transit is TLS …"
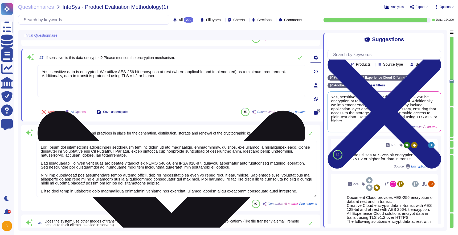
type textarea "The encryption standard being used to protect sensitive data at storage is AES …"
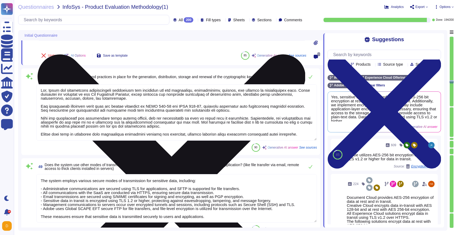
type textarea "The recommended authentication mechanism is certificate-based. Additionally, OA…"
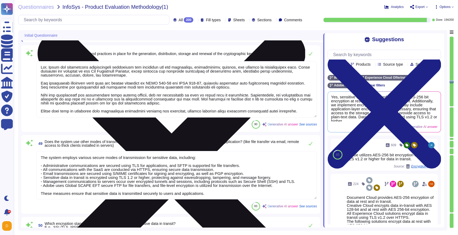
scroll to position [2893, 0]
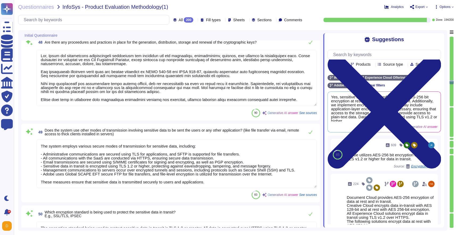
type textarea "Adobe uses S/MIME certificates for signing and encrypting email transmissions t…"
type textarea "Yes, sensitive data is encrypted. We utilize AES-256 bit encryption at rest (wh…"
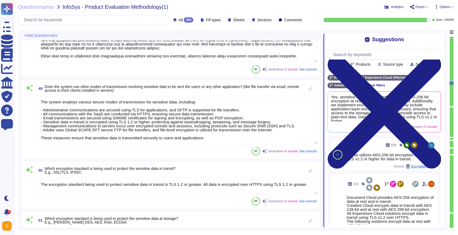
scroll to position [2938, 0]
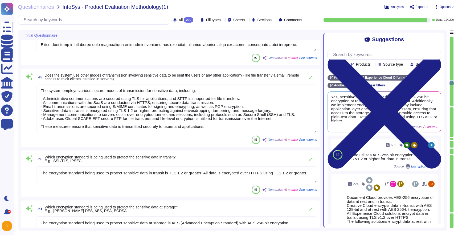
type textarea "Adobe maintains maintenance contracts for critical equipment and ensures that t…"
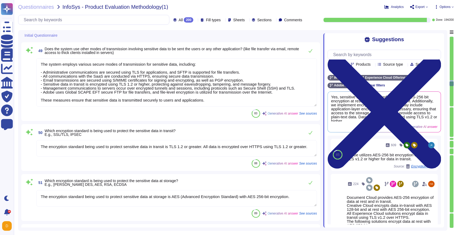
scroll to position [2972, 0]
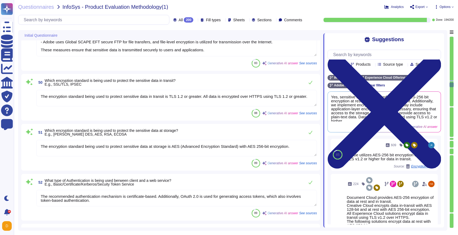
type textarea "Adobe has a formal patch management process governed by the Vulnerability Manag…"
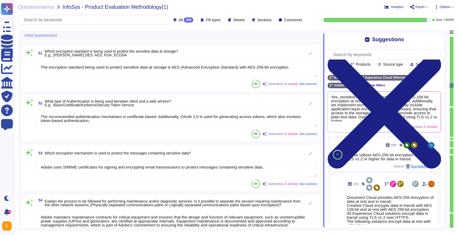
scroll to position [3101, 0]
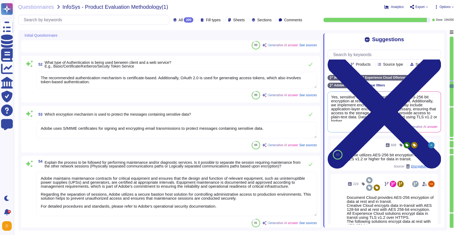
type textarea "Adobe closely monitors the usage of third-party components in its products and …"
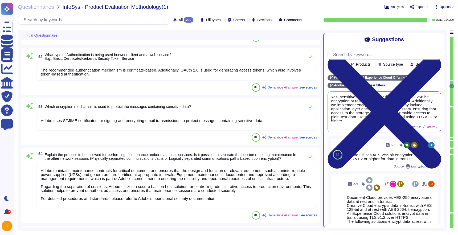
scroll to position [1, 0]
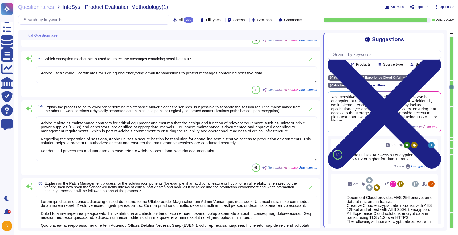
type textarea "Adobe employs an internal ticketing system to log and track the results of iden…"
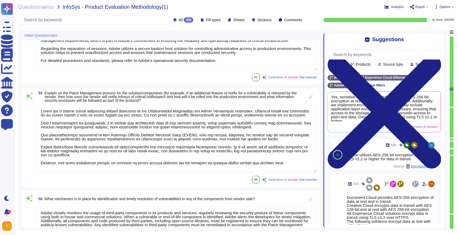
type textarea "The product has been built on the OWASP secure coding practices checklist as pa…"
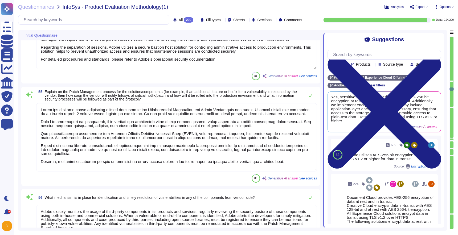
scroll to position [3275, 0]
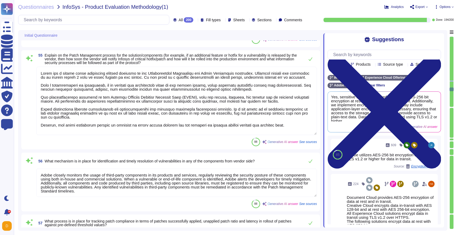
type textarea "Systems are hardened according to CIS guidelines. Adobe has developed a base co…"
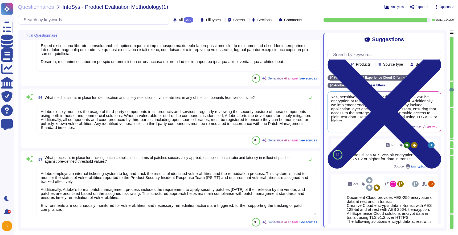
scroll to position [3377, 0]
type textarea "Adobe conducts annual penetration testing, which includes both internal and ext…"
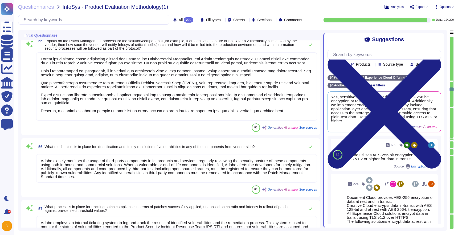
type textarea "Adobe uses S/MIME certificates for signing and encrypting email transmissions t…"
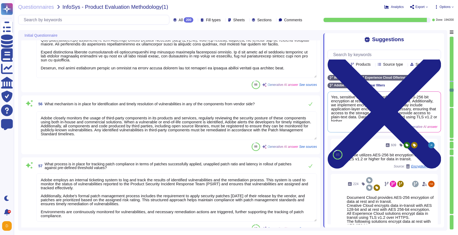
scroll to position [1, 0]
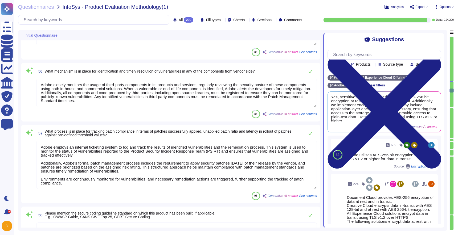
type textarea "Adobe conducts annual penetration testing, which includes both internal and ext…"
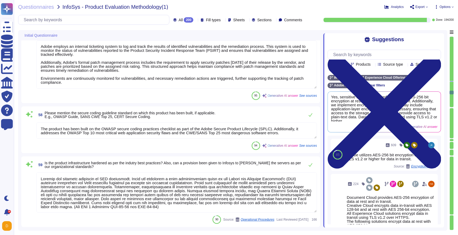
scroll to position [3494, 0]
type textarea "Adobe implements a formal patch management process governed by the Vulnerabilit…"
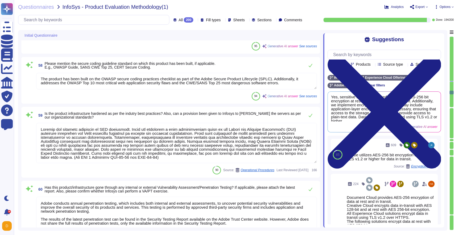
scroll to position [1, 0]
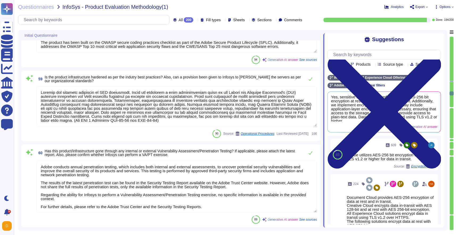
type textarea "Solution consultant or account team to provide."
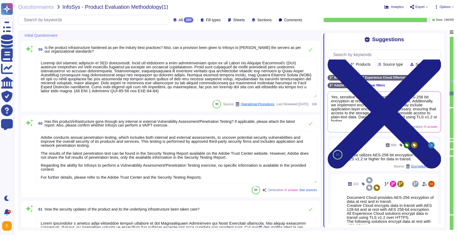
scroll to position [3603, 0]
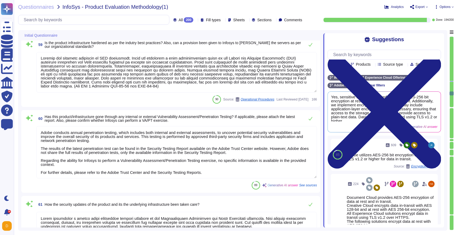
type textarea "Adobe has been annually evaluated by independent auditors against various certi…"
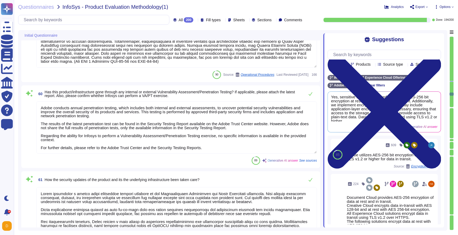
scroll to position [3628, 0]
click at [217, 146] on textarea "Adobe conducts annual penetration testing, which includes both internal and ext…" at bounding box center [176, 127] width 281 height 52
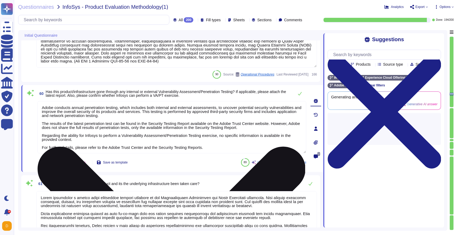
type textarea "Adobe has been annually evaluated by independent auditors against various certi…"
drag, startPoint x: 217, startPoint y: 146, endPoint x: 225, endPoint y: 135, distance: 14.3
click at [225, 135] on textarea "Adobe conducts annual penetration testing, which includes both internal and ext…" at bounding box center [171, 127] width 269 height 52
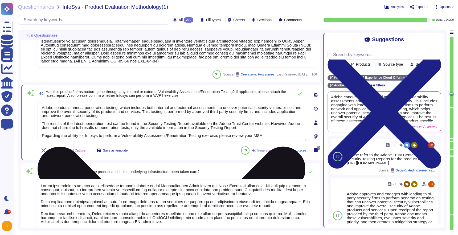
type textarea "Adobe conducts annual penetration testing, which includes both internal and ext…"
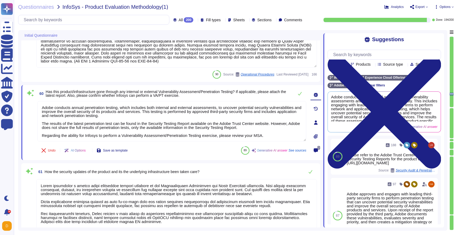
scroll to position [1, 0]
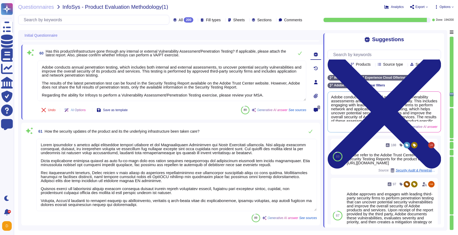
type textarea "Yes, the application logs both success and failure events that are identified a…"
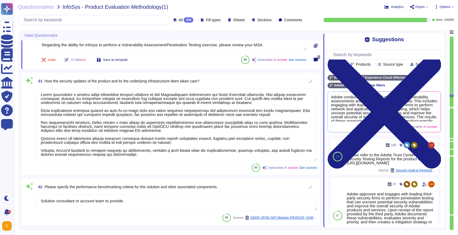
scroll to position [3721, 0]
type textarea "Log files are stored centrally at Adobe and are archived within a Security Inci…"
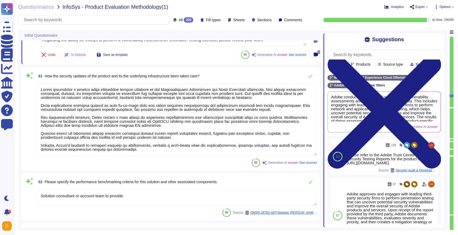
scroll to position [1, 0]
type textarea "Adobe conducts annual penetration testing, which includes both internal and ext…"
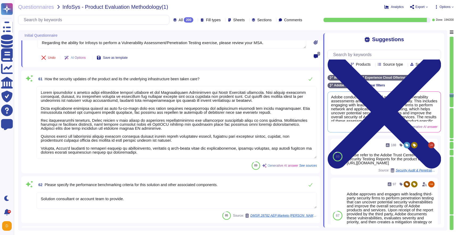
click at [173, 193] on textarea "Solution consultant or account team to provide." at bounding box center [176, 201] width 281 height 17
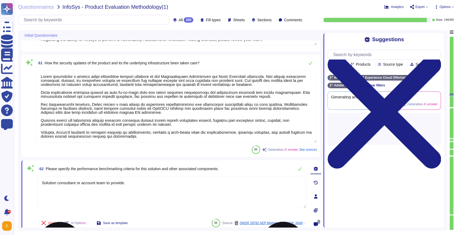
type textarea "Log files are stored centrally at Adobe and are archived within a Security Inci…"
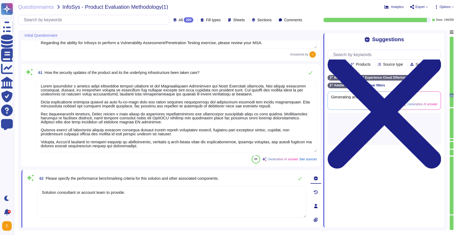
type textarea "Log files are stored centrally at Adobe and are archived within a Security Inci…"
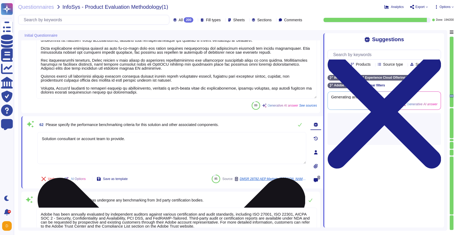
type textarea "Yes, logs are backed up and stored for at least 24 hours, and the SIEM service …"
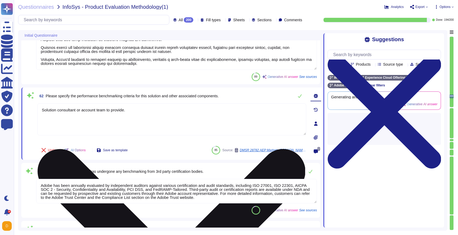
scroll to position [1, 0]
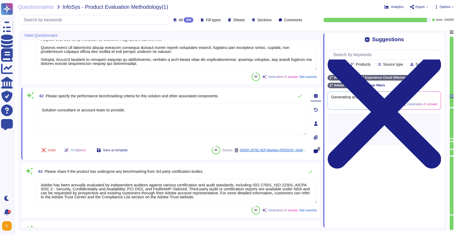
click at [173, 185] on textarea "Adobe has been annually evaluated by independent auditors against various certi…" at bounding box center [176, 191] width 281 height 25
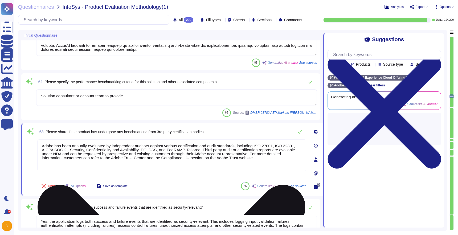
type textarea "Access to log files is governed by Adobe's access management processes and is r…"
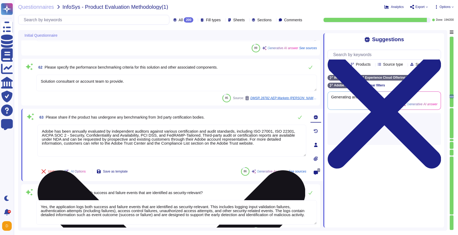
scroll to position [3832, 0]
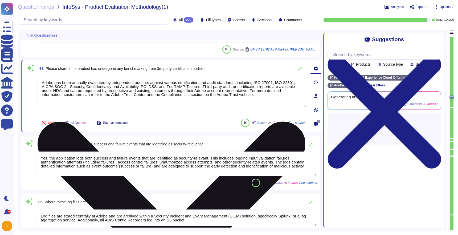
type textarea "Logs are retained for a minimum period of one year, which is equivalent to 12 m…"
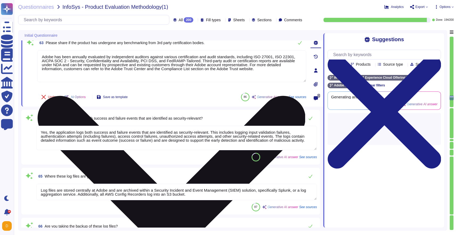
scroll to position [3896, 0]
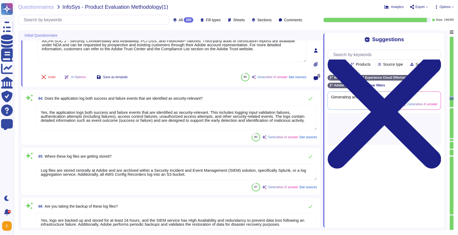
type textarea "Adobe uses Splunk for its SIEM. For some offerings, customer can retrieve appli…"
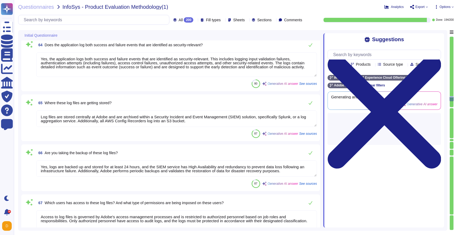
type textarea "Adobe has a comprehensive incident management workflow that is designed to main…"
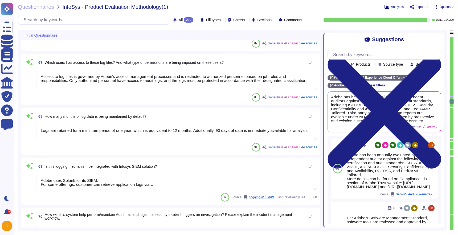
scroll to position [4106, 0]
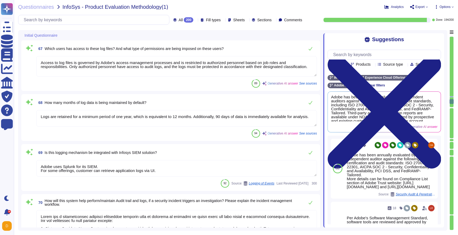
type textarea "Yes, the solution supports triggering of automated alerts in case of a security…"
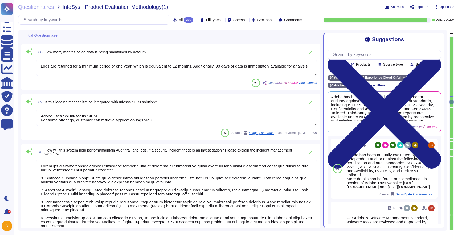
scroll to position [4170, 0]
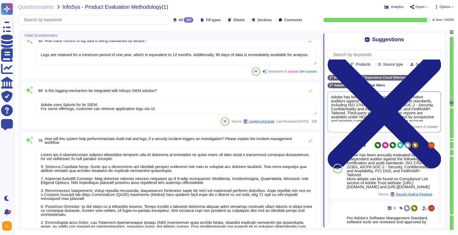
type textarea "The project has undergone evaluation against Adobe's Service Availability and B…"
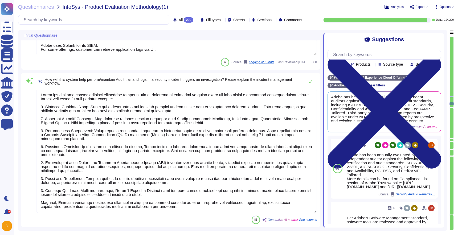
scroll to position [4238, 0]
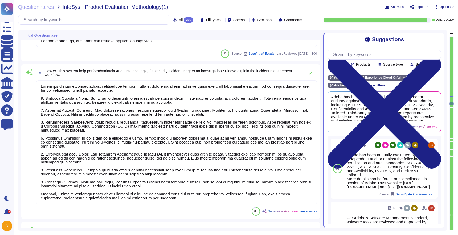
click at [174, 174] on textarea at bounding box center [176, 142] width 281 height 124
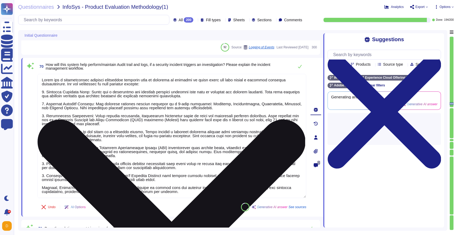
type textarea "The project has undergone evaluation against Adobe's Service Availability and B…"
drag, startPoint x: 185, startPoint y: 193, endPoint x: 54, endPoint y: 181, distance: 131.6
click at [54, 181] on textarea at bounding box center [171, 136] width 269 height 124
click at [151, 184] on textarea at bounding box center [171, 136] width 269 height 124
click at [181, 189] on textarea at bounding box center [171, 136] width 269 height 124
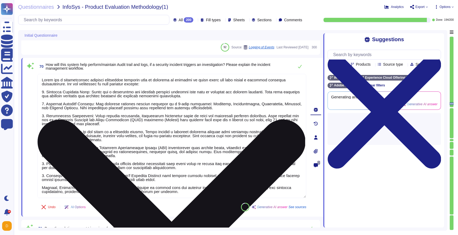
drag, startPoint x: 181, startPoint y: 193, endPoint x: 38, endPoint y: 186, distance: 143.7
click at [38, 186] on textarea at bounding box center [171, 136] width 269 height 124
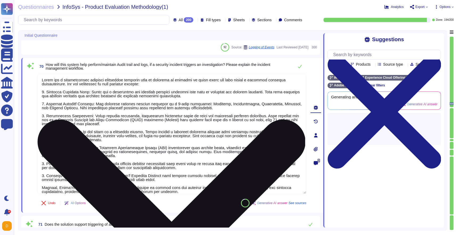
scroll to position [0, 0]
type textarea "Adobe has a comprehensive incident management workflow that is designed to main…"
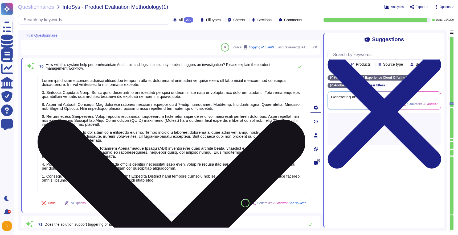
click at [71, 179] on textarea at bounding box center [171, 134] width 269 height 120
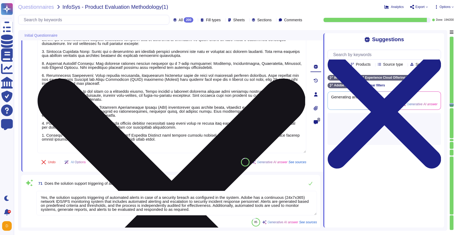
type textarea "Business continuity is ensured through a comprehensive set of processes and pla…"
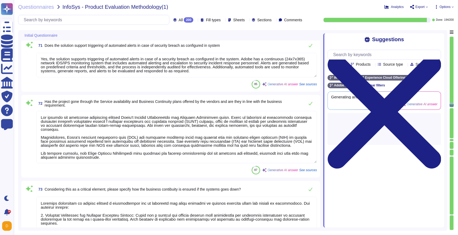
type textarea "Adobe has a comprehensive incident management workflow that is designed to main…"
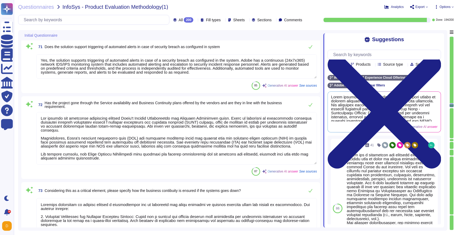
type textarea "Mobile Devices connecting to the Adobe Corporate network or accessing corporate…"
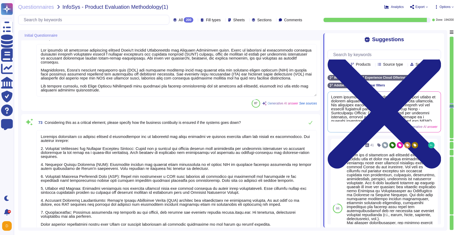
type textarea "Adobe's products and services' architecture diagrams are reviewed and updated, …"
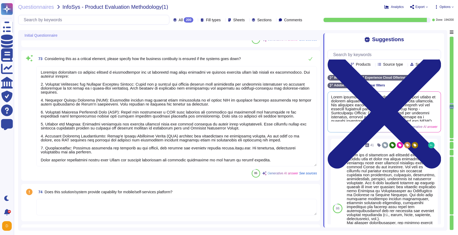
type textarea "Authenticated users can access the mobile/self-services platform through the fo…"
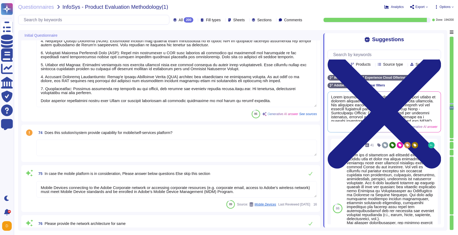
scroll to position [4602, 0]
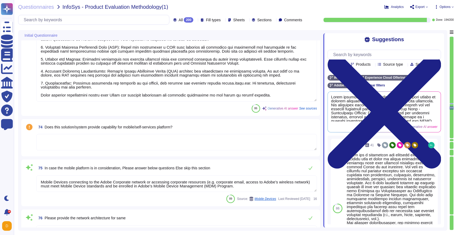
click at [96, 139] on textarea at bounding box center [176, 142] width 281 height 17
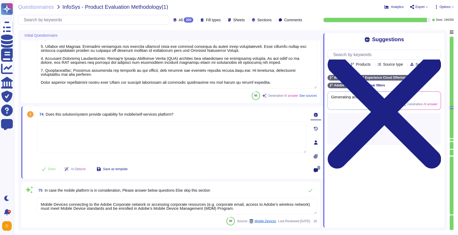
type textarea "Authenticated users can access the mobile/self-services platform through the fo…"
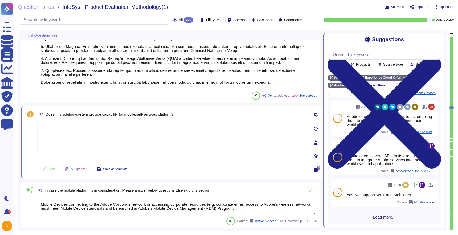
scroll to position [88, 0]
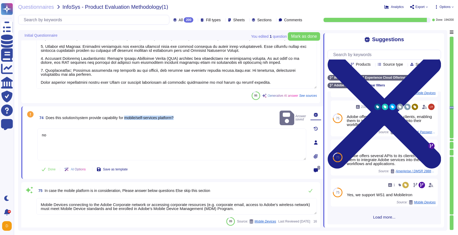
drag, startPoint x: 184, startPoint y: 115, endPoint x: 131, endPoint y: 115, distance: 52.7
click at [131, 116] on span "Does this solution/system provide capability for mobile/self-services platform?" at bounding box center [110, 118] width 128 height 4
copy span "mobile/self-services platform?"
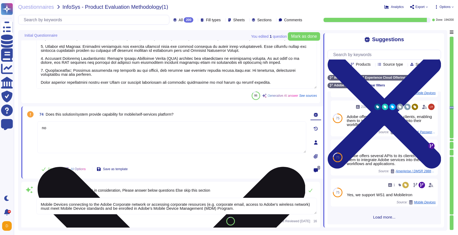
click at [166, 138] on textarea "no" at bounding box center [171, 137] width 269 height 32
type textarea "y"
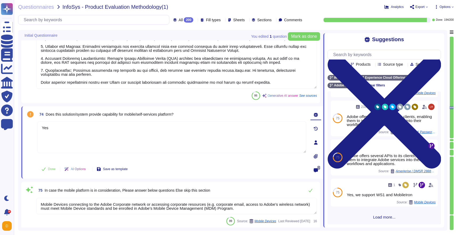
type textarea "Yes"
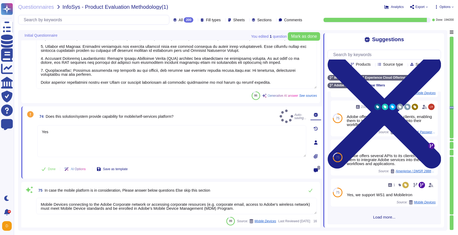
click at [176, 206] on textarea "Mobile Devices connecting to the Adobe Corporate network or accessing corporate…" at bounding box center [176, 206] width 281 height 17
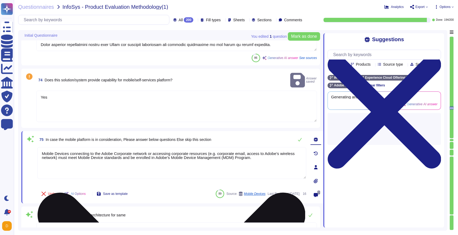
type textarea "Yes"
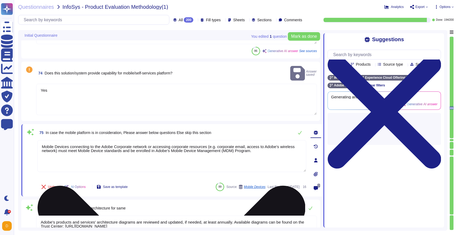
scroll to position [4655, 0]
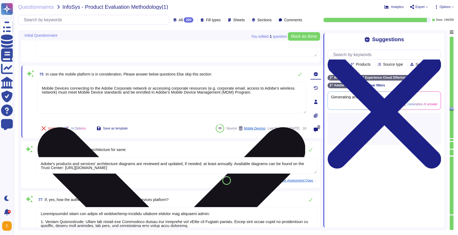
type textarea "During the registration process with Adobe, the following details are captured:…"
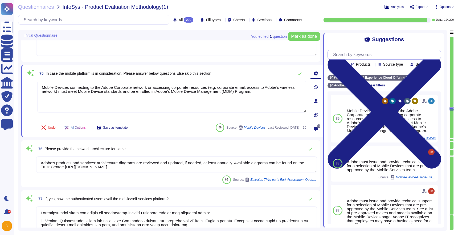
click at [375, 53] on input "text" at bounding box center [386, 54] width 110 height 9
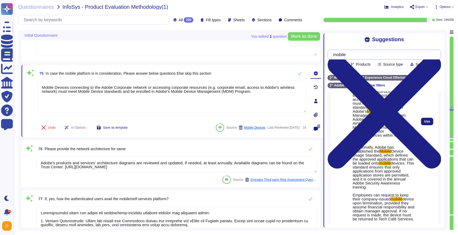
scroll to position [107, 0]
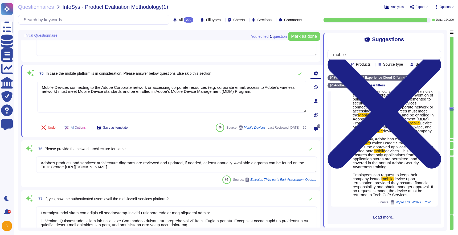
type input "mobile"
click at [386, 219] on span "Load more..." at bounding box center [384, 217] width 113 height 4
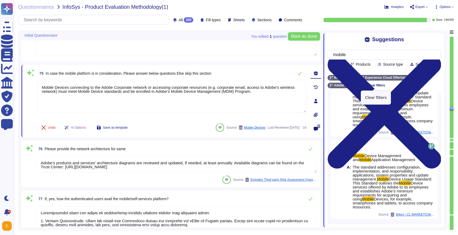
scroll to position [528, 0]
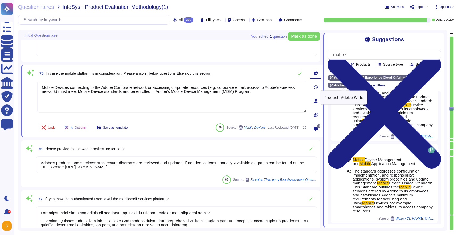
click at [354, 85] on icon at bounding box center [355, 85] width 3 height 3
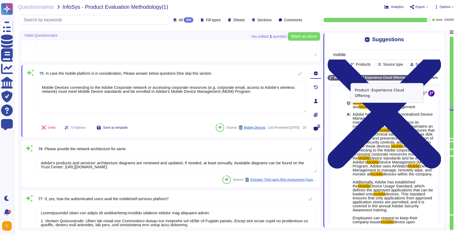
click at [409, 79] on icon at bounding box center [407, 77] width 3 height 3
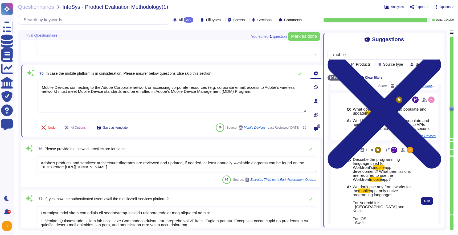
scroll to position [214, 0]
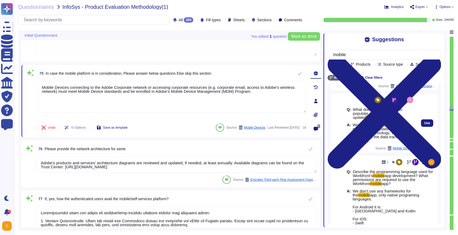
drag, startPoint x: 378, startPoint y: 150, endPoint x: 351, endPoint y: 137, distance: 30.3
click at [351, 136] on div "A: Workfront uses REST APIs to populate and update our mobile technology. These…" at bounding box center [381, 133] width 68 height 20
copy div "Workfront uses REST APIs to populate and update our mobile technology. These AP…"
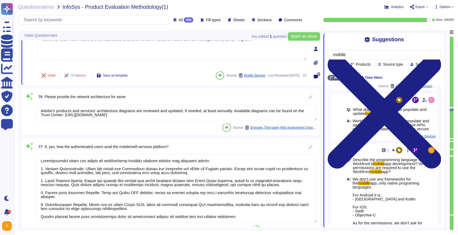
type textarea "Yes, users can reset their password by clicking the "Forgot password" link at t…"
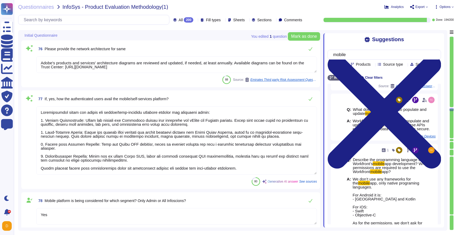
scroll to position [4797, 0]
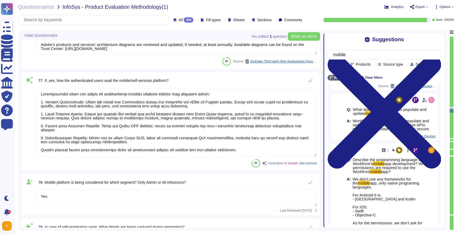
type textarea "Yes, the mobile app undergoes validation for vulnerabilities through internal a…"
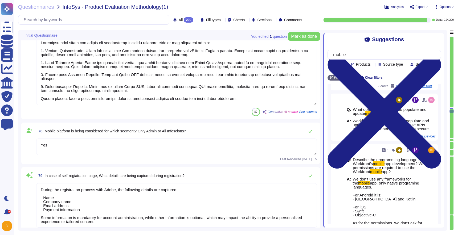
type textarea "You can find relevant documents on product functionality, including current whi…"
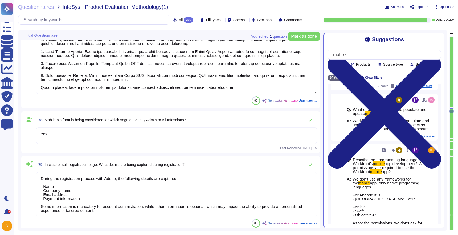
scroll to position [1, 0]
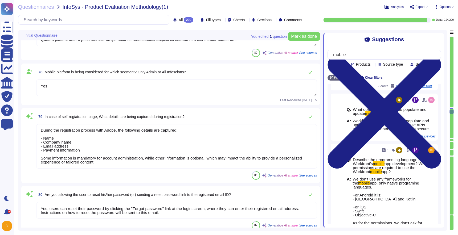
type textarea "You can find relevant documents on security features of our products at the fol…"
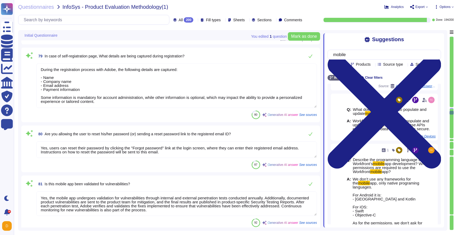
scroll to position [4977, 0]
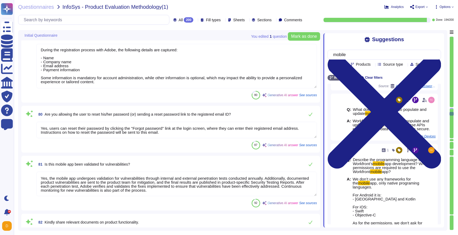
type textarea "Adobe performs risk assessments of all third-party vendors and in addition perf…"
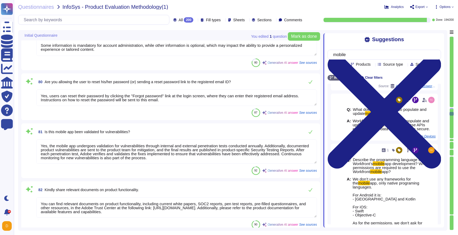
scroll to position [5025, 0]
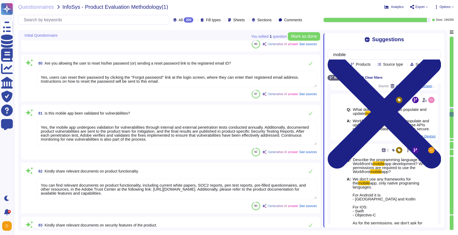
type textarea "This number ranges from 0.03 to 3.0."
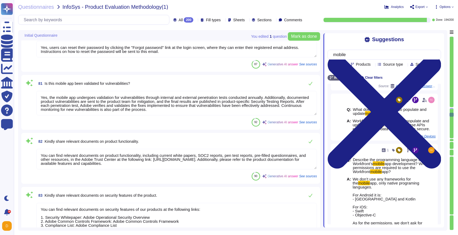
scroll to position [5075, 0]
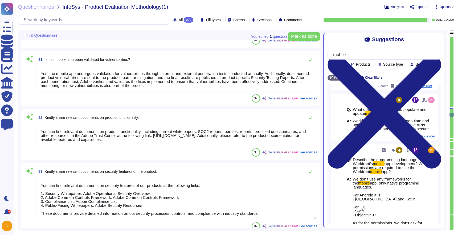
type textarea "Adobe holds several recognized certifications and accreditations, including: 1.…"
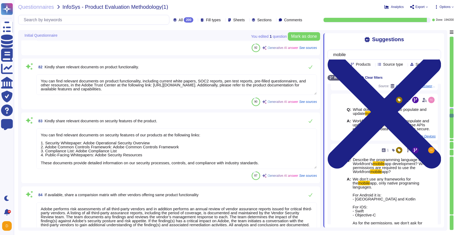
scroll to position [5146, 0]
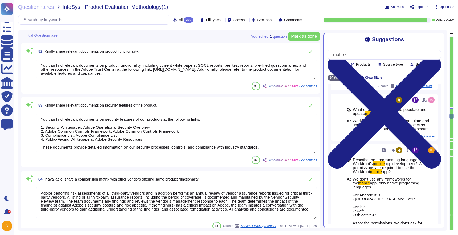
type textarea "Data storage and processing across different geographies are managed in complia…"
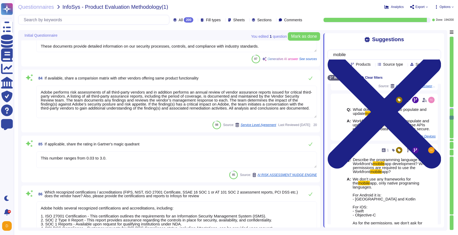
scroll to position [5264, 0]
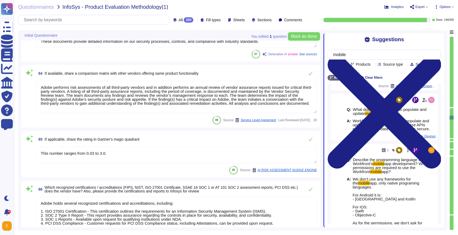
click at [131, 156] on textarea "This number ranges from 0.03 to 3.0." at bounding box center [176, 155] width 281 height 17
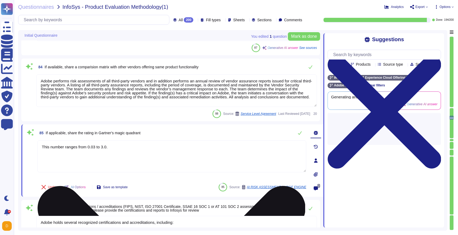
type textarea "Data storage and processing across different geographies are managed in complia…"
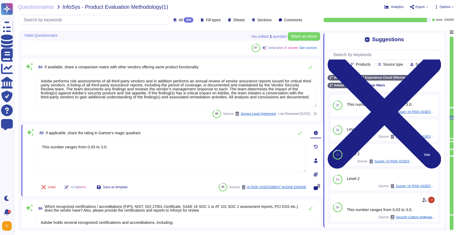
scroll to position [15, 0]
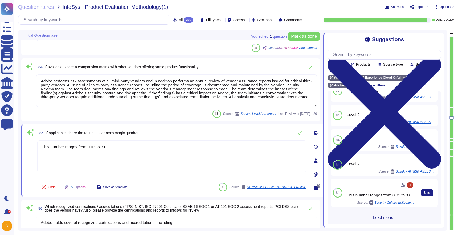
click at [395, 205] on span "Security Culture whitepaper 2019" at bounding box center [394, 202] width 40 height 3
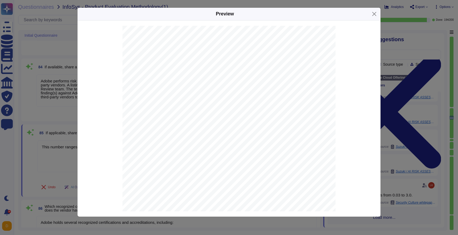
scroll to position [827, 0]
click at [399, 149] on div "Preview Building a Culture of Security Building a Culture of Security White Pap…" at bounding box center [229, 117] width 458 height 235
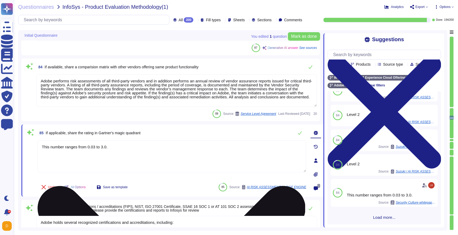
click at [188, 160] on textarea "This number ranges from 0.03 to 3.0." at bounding box center [171, 157] width 269 height 32
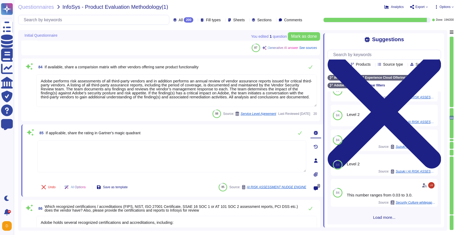
click at [152, 132] on div "85 If applicable, share the rating in Gartner's magic quadrant" at bounding box center [171, 133] width 269 height 11
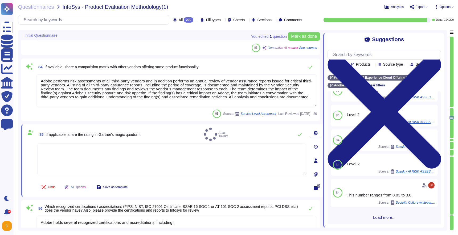
click at [152, 132] on div "85 If applicable, share the rating in Gartner's magic quadrant Auto-saving..." at bounding box center [171, 135] width 269 height 14
click at [151, 148] on textarea at bounding box center [171, 163] width 269 height 32
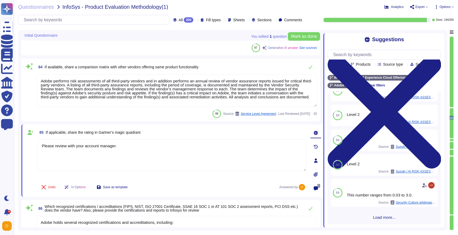
type textarea "Please review with your account manager."
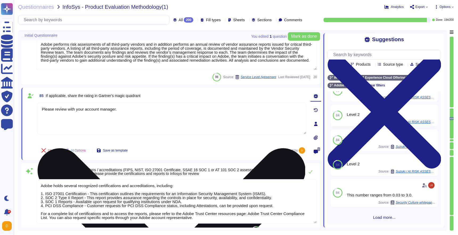
scroll to position [5311, 0]
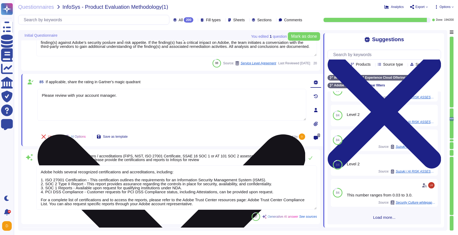
type textarea "Adobe offers several bulk data export capabilities, including: 1. Export Format…"
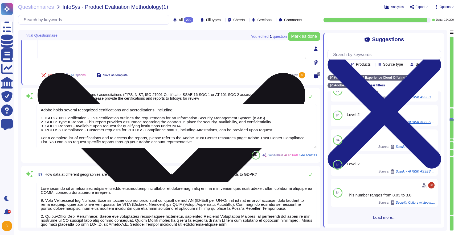
scroll to position [5378, 0]
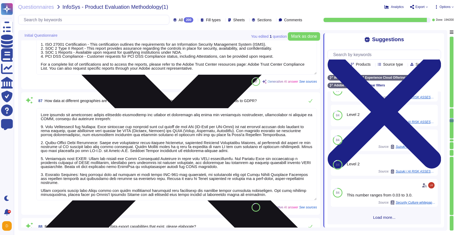
type textarea "Data can be exported in bulk in the following formats: PDF, Excel, Tab Delimite…"
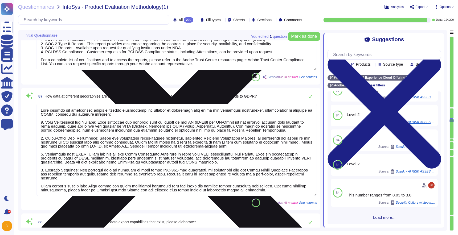
scroll to position [1, 0]
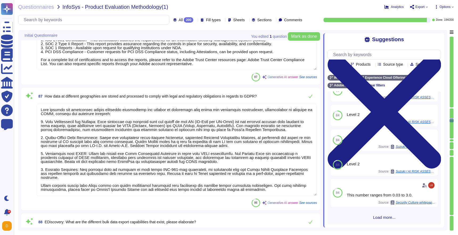
click at [451, 109] on div at bounding box center [452, 124] width 4 height 30
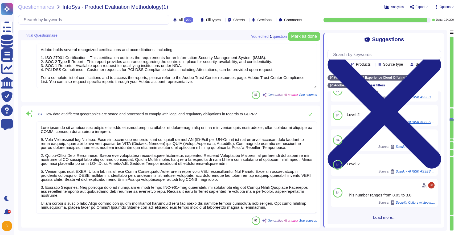
type textarea "Yes, the mobile app undergoes validation for vulnerabilities through internal a…"
type textarea "You can find relevant documents on product functionality, including current whi…"
type textarea "You can find relevant documents on security features of our products at the fol…"
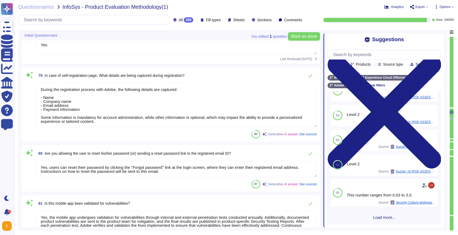
type textarea "Adobe's products and services' architecture diagrams are reviewed and updated, …"
type textarea "Authenticated users can access the mobile/self-services platform through the fo…"
type textarea "Yes"
type textarea "During the registration process with Adobe, the following details are captured:…"
type textarea "Yes, users can reset their password by clicking the "Forgot password" link at t…"
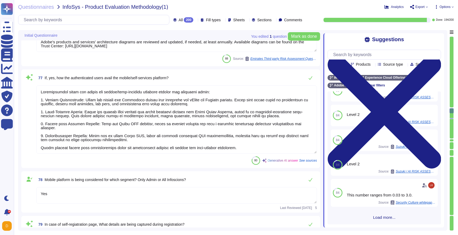
type textarea "Business continuity is ensured through a comprehensive set of processes and pla…"
type textarea "Yes"
type textarea "Mobile Devices connecting to the Adobe Corporate network or accessing corporate…"
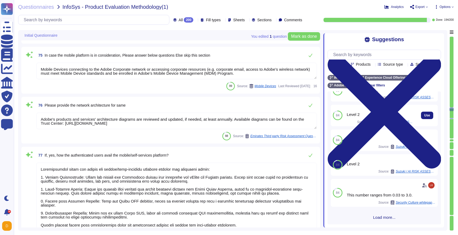
scroll to position [4699, 0]
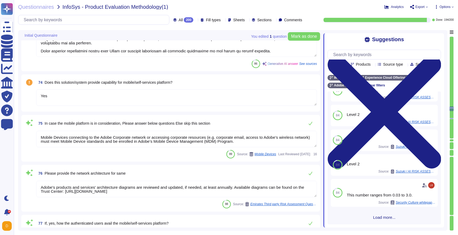
type textarea "The project has undergone evaluation against Adobe's Service Availability and B…"
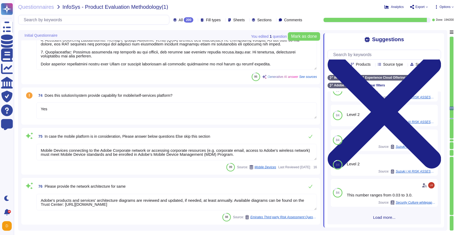
click at [135, 122] on div "74 Does this solution/system provide capability for mobile/self-services platfo…" at bounding box center [170, 106] width 299 height 37
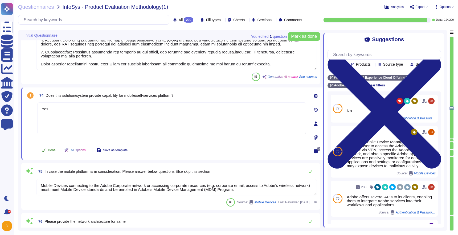
click at [51, 149] on span "Done" at bounding box center [52, 150] width 8 height 3
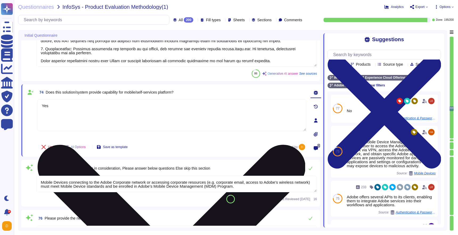
type textarea "During the registration process with Adobe, the following details are captured:…"
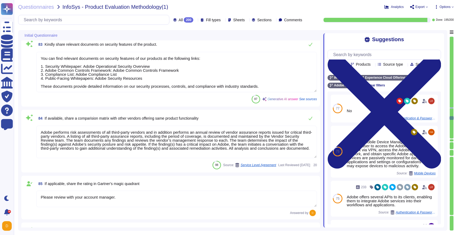
type textarea "Yes, users can reset their password by clicking the "Forgot password" link at t…"
type textarea "Yes, the mobile app undergoes validation for vulnerabilities through internal a…"
type textarea "You can find relevant documents on product functionality, including current whi…"
type textarea "You can find relevant documents on security features of our products at the fol…"
type textarea "Adobe performs risk assessments of all third-party vendors and in addition perf…"
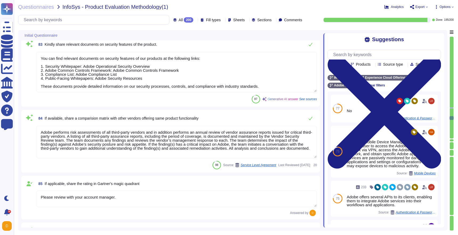
type textarea "Please review with your account manager."
type textarea "Adobe holds several recognized certifications and accreditations, including: 1.…"
type textarea "Data storage and processing across different geographies are managed in complia…"
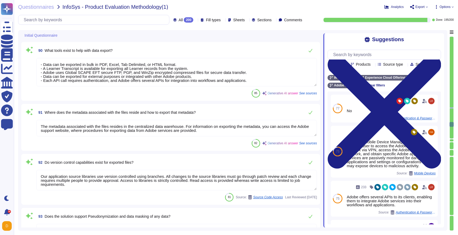
type textarea "Adobe offers several bulk data export capabilities, including: 1. Export Format…"
type textarea "Data can be exported in bulk in the following formats: PDF, Excel, Tab Delimite…"
type textarea "- Data can be exported in bulk in PDF, Excel, Tab Delimited, or HTML format. - …"
type textarea "The metadata associated with the files resides in the centralized data warehous…"
type textarea "Our application source libraries use version controlled using branches. All cha…"
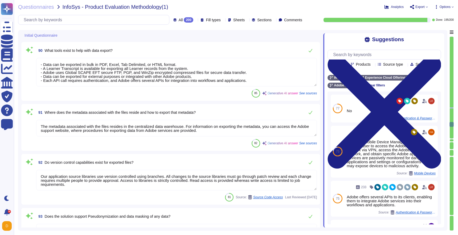
type textarea "The solution employs data masking methods for sensitive information, which invo…"
type textarea "Adobe does use a variety of sub processors to deliver the services to our custo…"
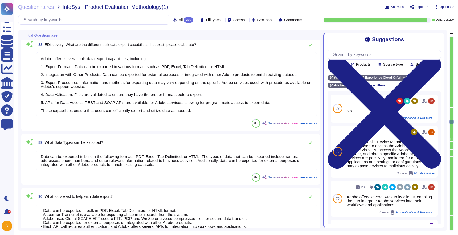
type textarea "Adobe holds several recognized certifications and accreditations, including: 1.…"
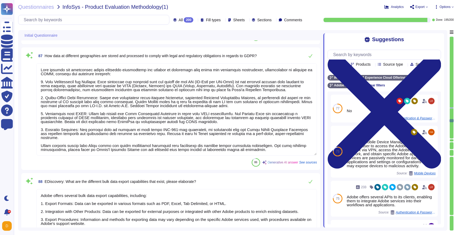
type textarea "Please review with your account manager."
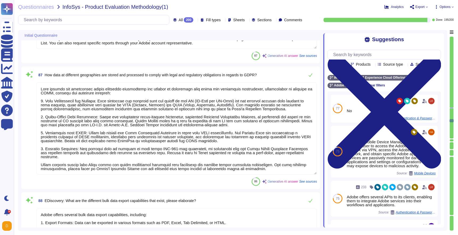
type textarea "Adobe performs risk assessments of all third-party vendors and in addition perf…"
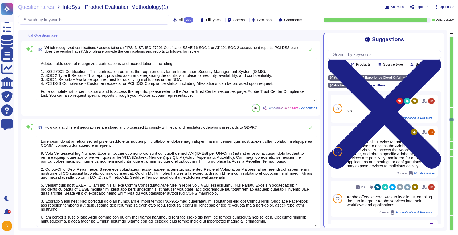
type textarea "You can find relevant documents on security features of our products at the fol…"
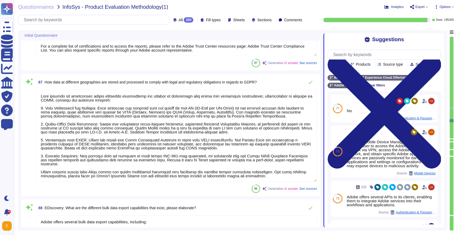
type textarea "Data can be exported in bulk in the following formats: PDF, Excel, Tab Delimite…"
type textarea "- Data can be exported in bulk in PDF, Excel, Tab Delimited, or HTML format. - …"
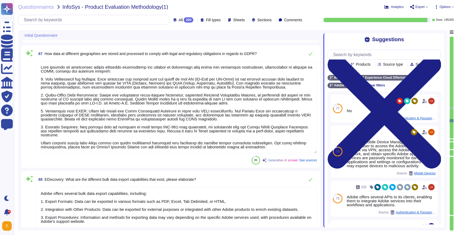
scroll to position [1, 0]
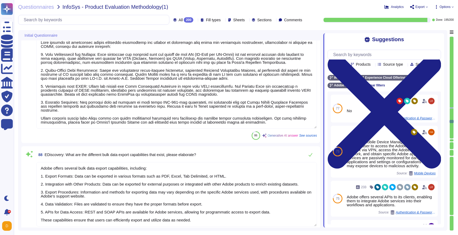
type textarea "The metadata associated with the files resides in the centralized data warehous…"
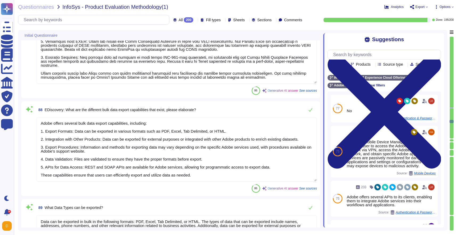
type textarea "Our application source libraries use version controlled using branches. All cha…"
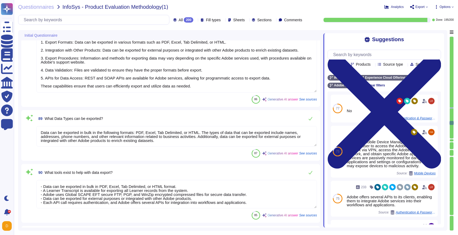
scroll to position [5609, 0]
type textarea "The solution employs data masking methods for sensitive information, which invo…"
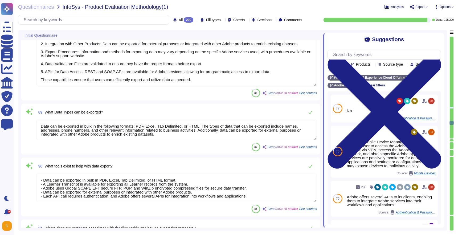
scroll to position [1, 0]
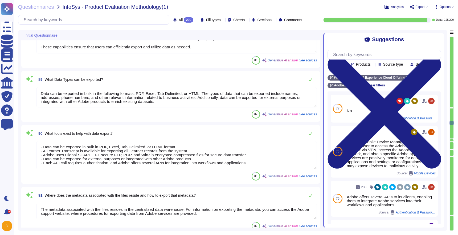
type textarea "Adobe does use a variety of sub processors to deliver the services to our custo…"
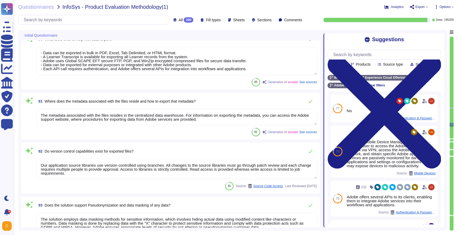
scroll to position [5736, 0]
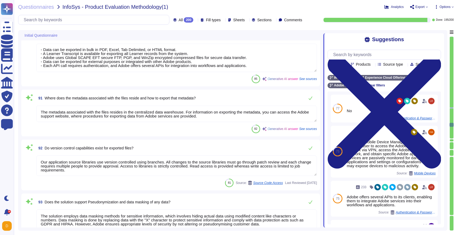
type textarea "The product supports multiple factor authentication (MFA), which requires users…"
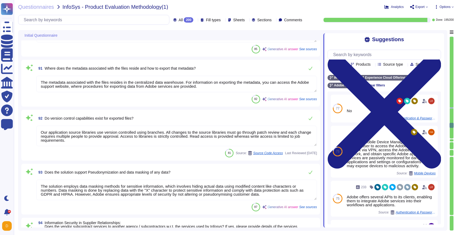
scroll to position [1, 0]
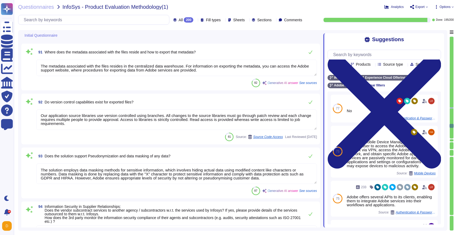
type textarea "Yes, the application requires reauthentication for sensitive operations. Most r…"
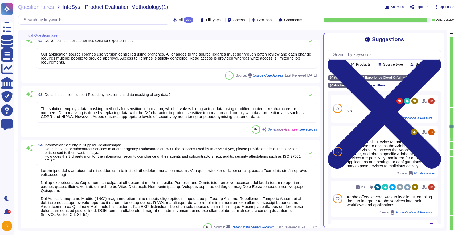
type textarea "Yes, Adobe Workfront administrators can integrate Workfront with a Security Ass…"
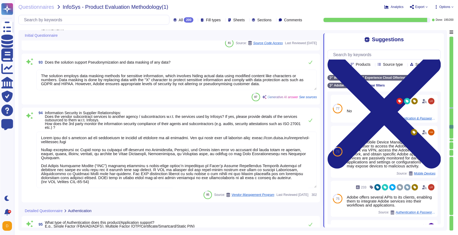
scroll to position [5872, 0]
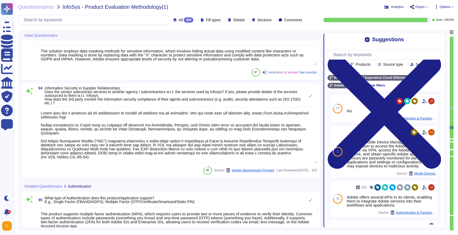
type textarea "Servers that are accessed from an external, insecure network (such as web serve…"
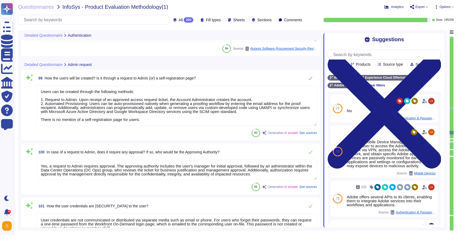
scroll to position [6226, 0]
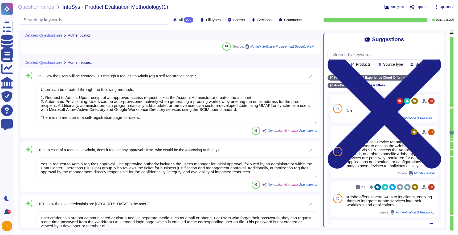
click at [139, 115] on textarea "Users can be created through the following methods: 1. Request to Admin: Upon r…" at bounding box center [176, 104] width 281 height 40
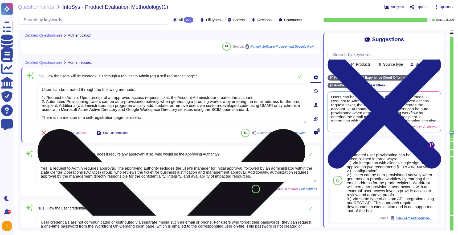
click at [139, 117] on textarea "Users can be created through the following methods: 1. Request to Admin: Upon r…" at bounding box center [171, 104] width 269 height 40
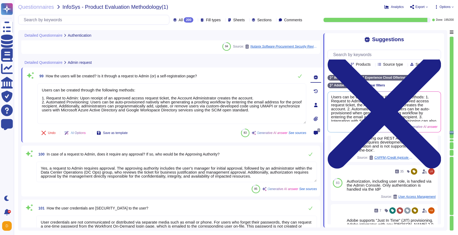
scroll to position [76, 0]
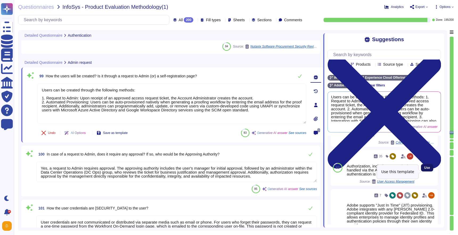
click at [430, 172] on button "Use" at bounding box center [427, 167] width 12 height 7
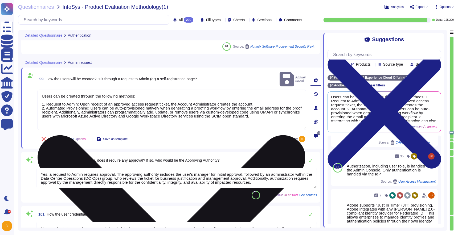
drag, startPoint x: 290, startPoint y: 112, endPoint x: 38, endPoint y: 86, distance: 253.8
click at [38, 90] on textarea "Users can be created through the following methods: 1. Request to Admin: Upon r…" at bounding box center [171, 110] width 269 height 40
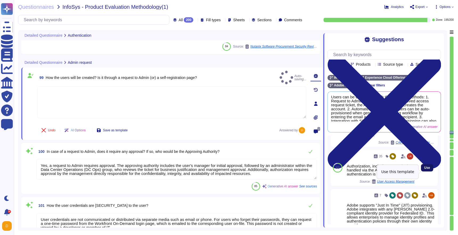
click at [429, 170] on span "Use" at bounding box center [427, 167] width 6 height 3
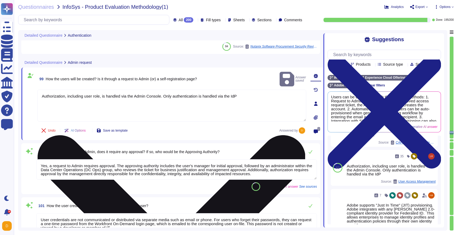
click at [131, 91] on textarea "Authorization, including user role, is handled via the Admin Console. Only auth…" at bounding box center [171, 106] width 269 height 32
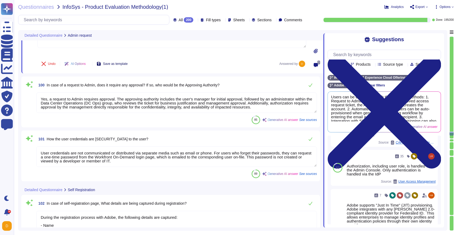
scroll to position [6284, 0]
click at [120, 110] on textarea "Yes, a request to Admin requires approval. The approving authority includes the…" at bounding box center [176, 102] width 281 height 21
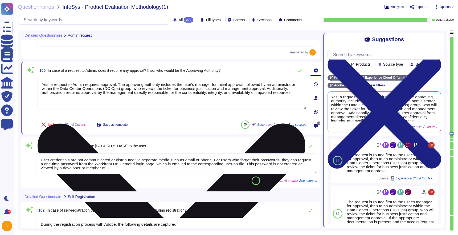
drag, startPoint x: 122, startPoint y: 102, endPoint x: 251, endPoint y: 84, distance: 130.2
click at [251, 84] on textarea "Yes, a request to Admin requires approval. The approving authority includes the…" at bounding box center [171, 94] width 269 height 32
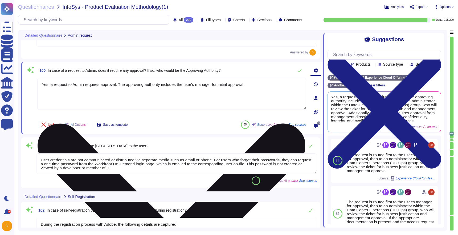
drag, startPoint x: 256, startPoint y: 84, endPoint x: 165, endPoint y: 84, distance: 90.8
click at [165, 84] on textarea "Yes, a request to Admin requires approval. The approving authority includes the…" at bounding box center [171, 94] width 269 height 32
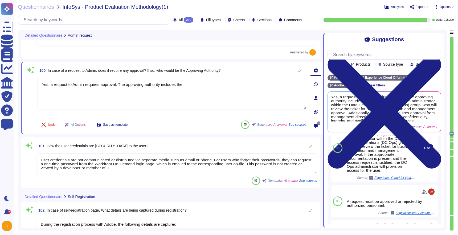
scroll to position [72, 0]
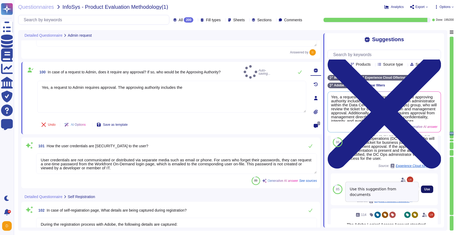
click at [433, 190] on button "Use" at bounding box center [427, 189] width 12 height 7
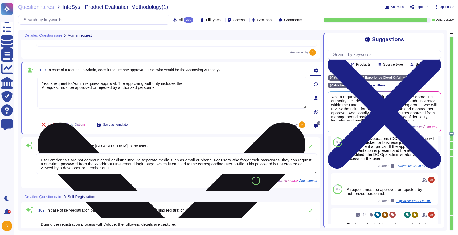
drag, startPoint x: 188, startPoint y: 86, endPoint x: 122, endPoint y: 83, distance: 65.6
click at [122, 83] on textarea "Yes, a request to Admin requires approval. The approving authority includes the…" at bounding box center [171, 93] width 269 height 32
drag, startPoint x: 192, startPoint y: 83, endPoint x: 122, endPoint y: 83, distance: 69.8
click at [122, 83] on textarea "Yes, a request to Admin requires approval. The approving authority includes the…" at bounding box center [171, 93] width 269 height 32
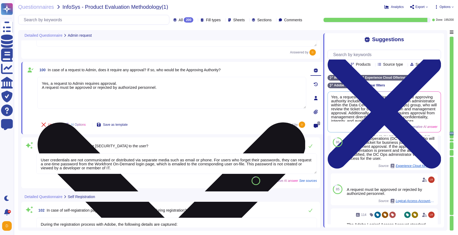
click at [42, 88] on textarea "Yes, a request to Admin requires approval. A request must be approved or reject…" at bounding box center [171, 93] width 269 height 32
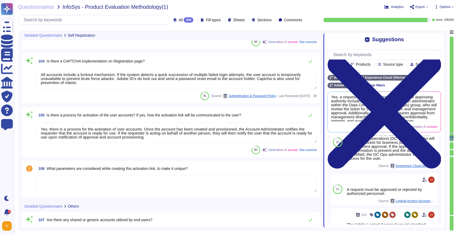
scroll to position [6562, 0]
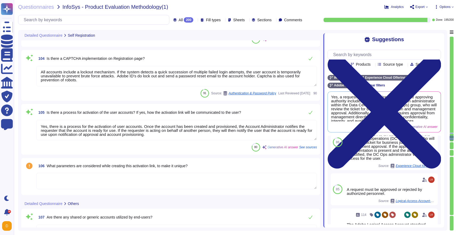
click at [91, 180] on textarea at bounding box center [176, 181] width 281 height 17
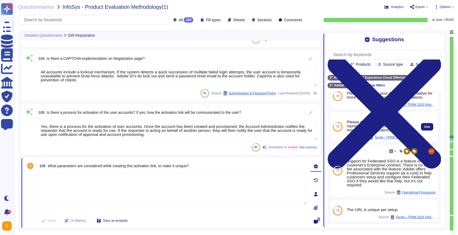
scroll to position [48, 0]
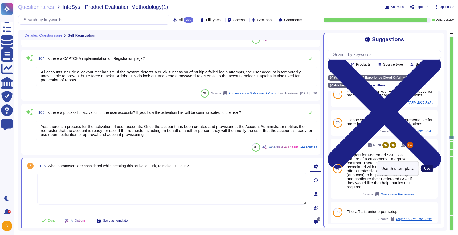
click at [426, 171] on button "Use" at bounding box center [427, 168] width 12 height 7
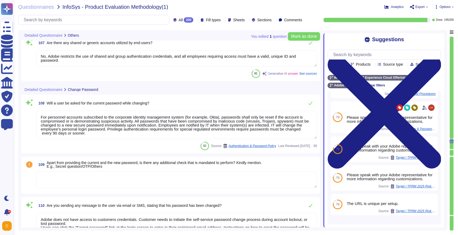
scroll to position [6772, 0]
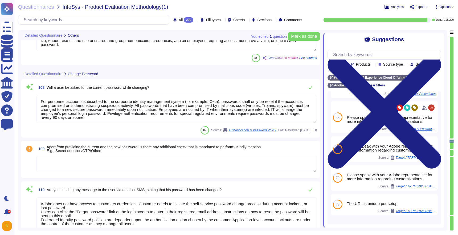
click at [112, 169] on textarea at bounding box center [176, 164] width 281 height 17
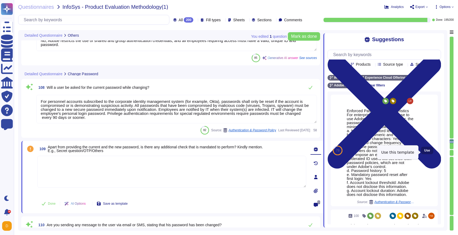
click at [426, 152] on span "Use" at bounding box center [427, 150] width 6 height 3
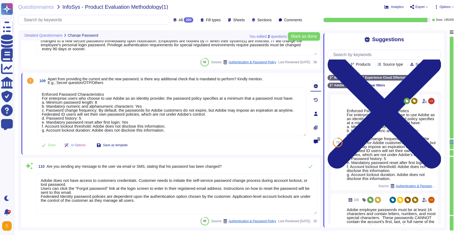
scroll to position [1, 0]
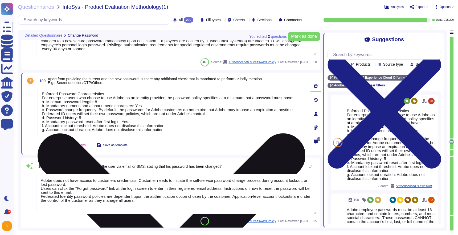
drag, startPoint x: 177, startPoint y: 130, endPoint x: 38, endPoint y: 127, distance: 139.9
click at [38, 127] on textarea "Enforced Password Characteristics For enterprise users who choose to use Adobe …" at bounding box center [171, 112] width 269 height 48
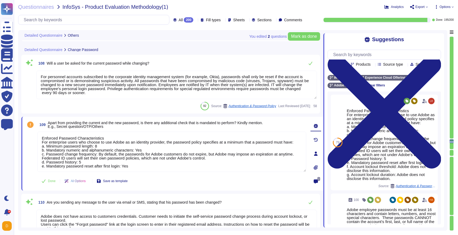
scroll to position [6796, 0]
click at [43, 185] on button "Done" at bounding box center [48, 181] width 23 height 11
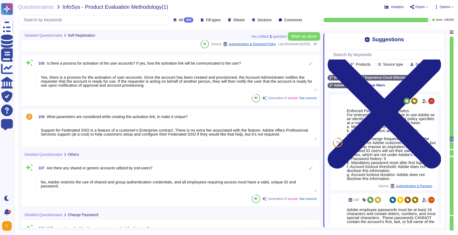
scroll to position [6599, 0]
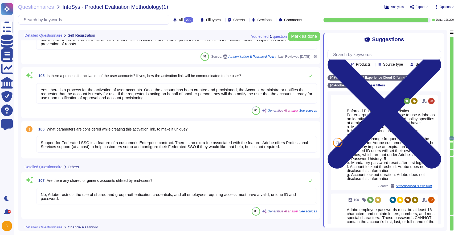
click at [69, 147] on textarea "Support for Federated SSO is a feature of a customer's Enterprise contract. The…" at bounding box center [176, 144] width 281 height 17
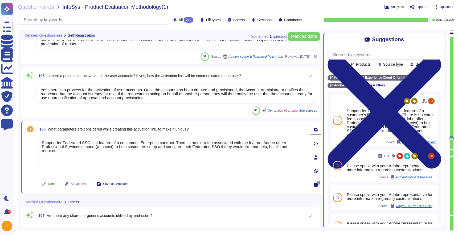
click at [48, 186] on span "Done" at bounding box center [52, 184] width 8 height 3
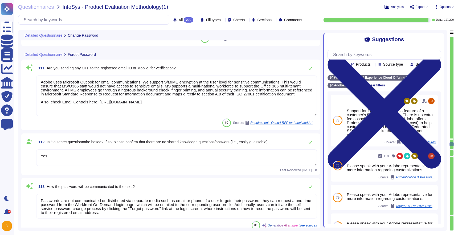
scroll to position [7003, 0]
click at [104, 162] on textarea "Yes" at bounding box center [176, 157] width 281 height 17
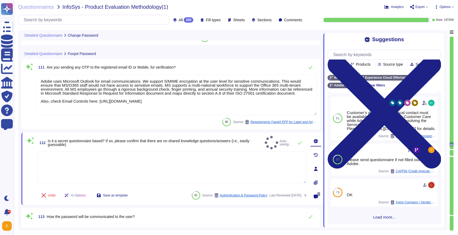
scroll to position [72, 0]
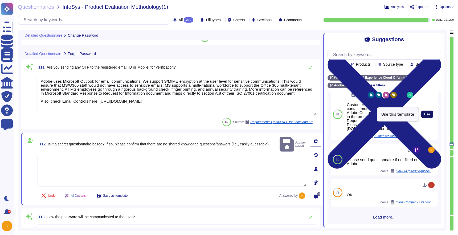
click at [427, 116] on span "Use" at bounding box center [427, 114] width 6 height 3
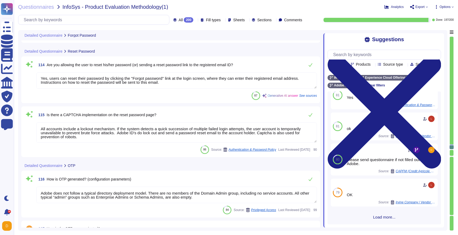
scroll to position [7218, 0]
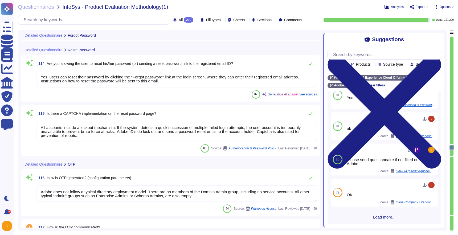
click at [79, 193] on textarea "Adobe does not follow a typical directory deployment model. There are no member…" at bounding box center [176, 194] width 281 height 17
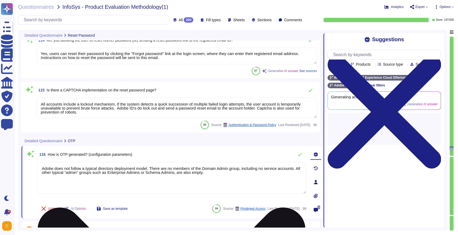
scroll to position [0, 0]
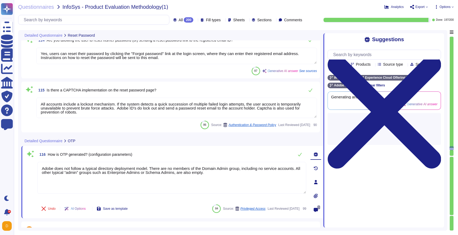
drag, startPoint x: 243, startPoint y: 177, endPoint x: -2, endPoint y: 153, distance: 246.7
click at [0, 153] on html "Questionnaires Knowledge Base Documents Analytics CAIQ / SIG Trust Center Help …" at bounding box center [229, 117] width 458 height 235
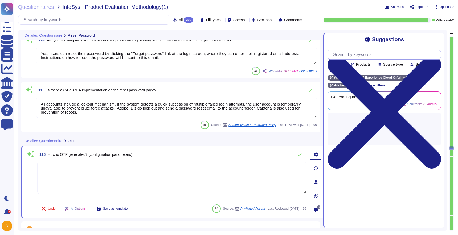
click at [356, 53] on input "text" at bounding box center [386, 54] width 110 height 9
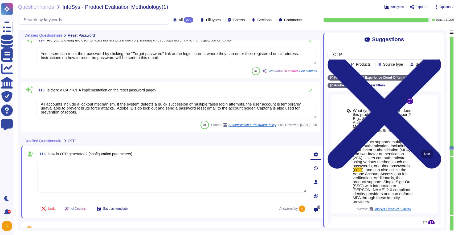
click at [424, 150] on button "Use" at bounding box center [427, 153] width 12 height 7
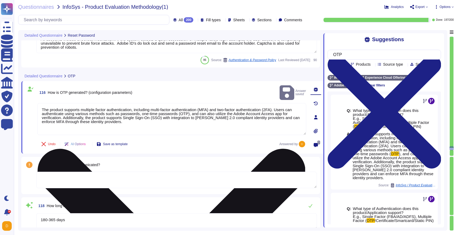
scroll to position [7286, 0]
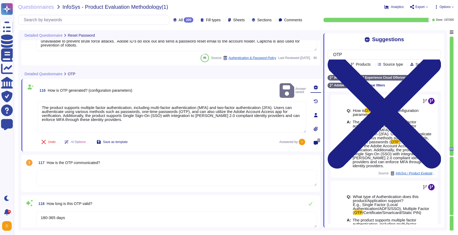
click at [199, 180] on textarea at bounding box center [176, 178] width 281 height 17
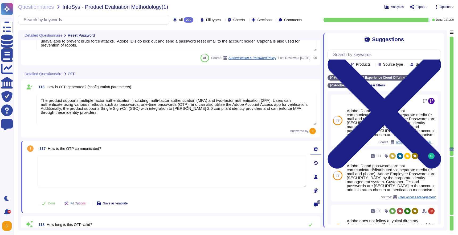
click at [155, 116] on textarea "The product supports multiple factor authentication, including multi-factor aut…" at bounding box center [176, 109] width 281 height 31
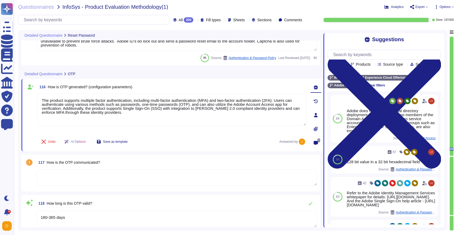
drag, startPoint x: 155, startPoint y: 116, endPoint x: -2, endPoint y: 104, distance: 157.9
click at [0, 104] on html "Questionnaires Knowledge Base Documents Analytics CAIQ / SIG Trust Center Help …" at bounding box center [229, 117] width 458 height 235
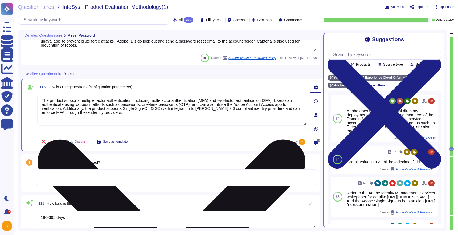
click at [153, 122] on textarea "The product supports multiple factor authentication, including multi-factor aut…" at bounding box center [171, 110] width 269 height 32
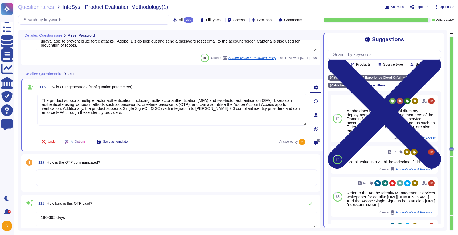
drag, startPoint x: 156, startPoint y: 115, endPoint x: 34, endPoint y: 99, distance: 123.3
click at [34, 99] on div "116 How is OTP generated? (configuration parameters) The product supports multi…" at bounding box center [166, 115] width 281 height 66
click at [76, 183] on textarea at bounding box center [176, 178] width 281 height 17
paste textarea "The product supports multiple factor authentication, including multi-factor aut…"
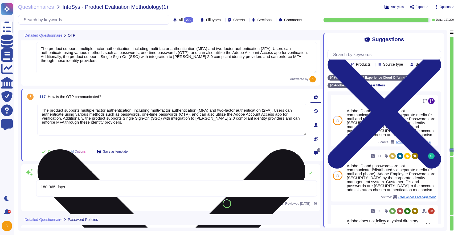
scroll to position [7335, 0]
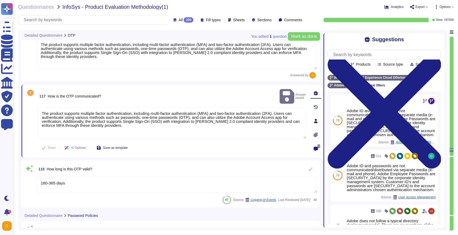
drag, startPoint x: 92, startPoint y: 185, endPoint x: 21, endPoint y: 184, distance: 71.7
click at [21, 184] on div "You edited 1 question Mark as done Detailed Questionnaire OTP 116 How is OTP ge…" at bounding box center [232, 130] width 429 height 201
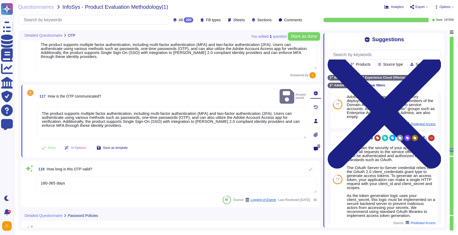
scroll to position [132, 0]
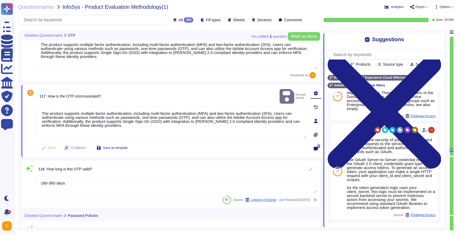
paste textarea "The product supports multiple factor authentication, including multi-factor aut…"
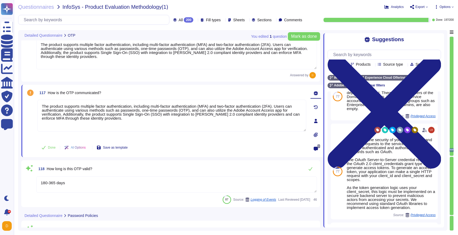
click at [159, 187] on textarea "180-365 days" at bounding box center [176, 185] width 281 height 17
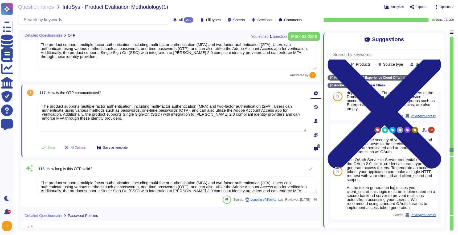
scroll to position [0, 0]
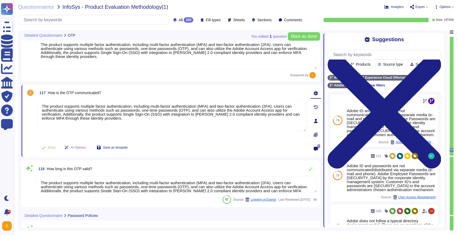
click at [159, 187] on textarea "180-365 days" at bounding box center [176, 185] width 281 height 17
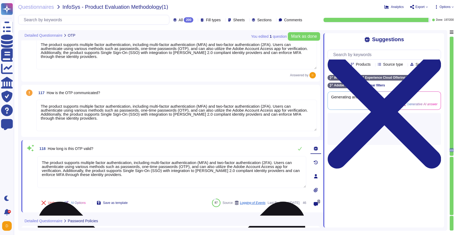
click at [159, 187] on textarea "The product supports multiple factor authentication, including multi-factor aut…" at bounding box center [171, 172] width 269 height 32
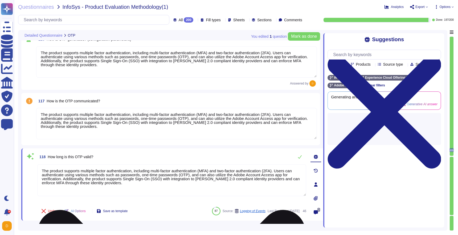
scroll to position [7318, 0]
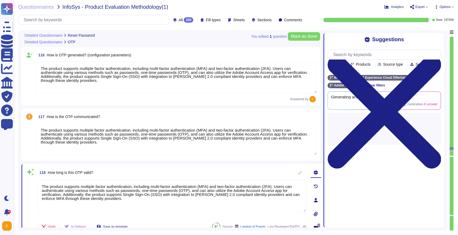
click at [115, 117] on div "117 How is the OTP communicated?" at bounding box center [176, 117] width 281 height 10
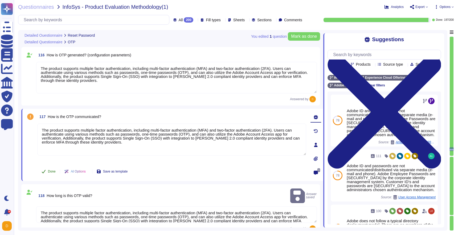
click at [49, 169] on button "Done" at bounding box center [48, 171] width 23 height 11
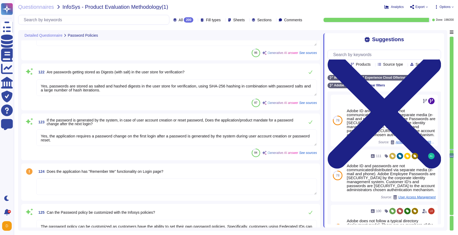
scroll to position [7677, 0]
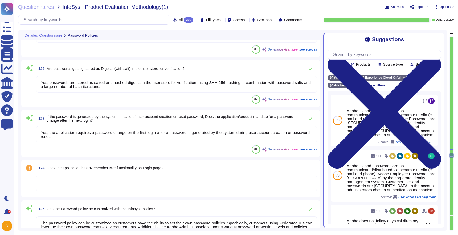
click at [69, 185] on textarea at bounding box center [176, 183] width 281 height 17
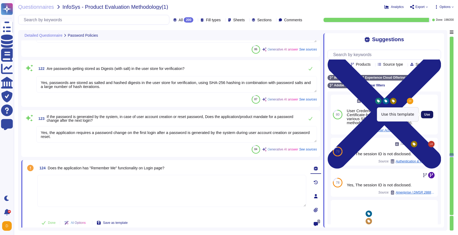
click at [425, 115] on span "Use" at bounding box center [427, 114] width 6 height 3
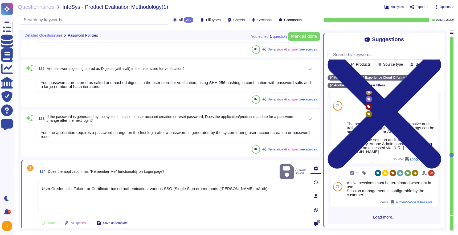
scroll to position [156, 0]
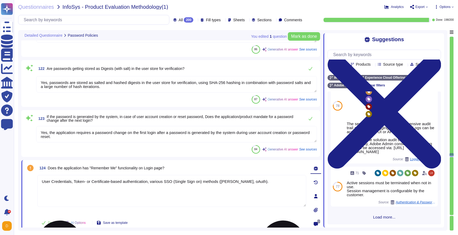
click at [169, 179] on textarea "User Credentials, Token- or Certificate-based authentication, various SSO (Sing…" at bounding box center [171, 191] width 269 height 32
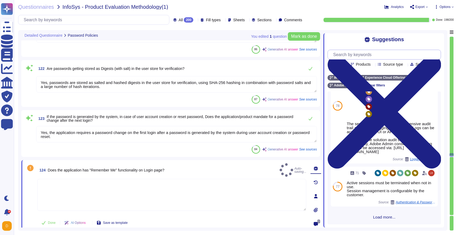
click at [409, 53] on input "text" at bounding box center [386, 54] width 110 height 9
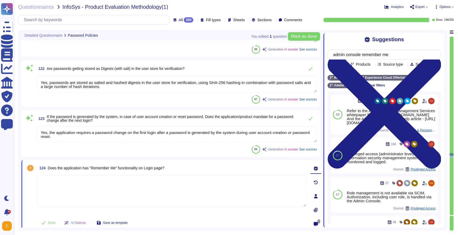
click at [145, 180] on textarea at bounding box center [171, 191] width 269 height 32
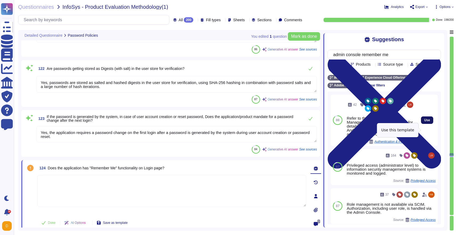
click at [427, 124] on button "Use" at bounding box center [427, 120] width 12 height 7
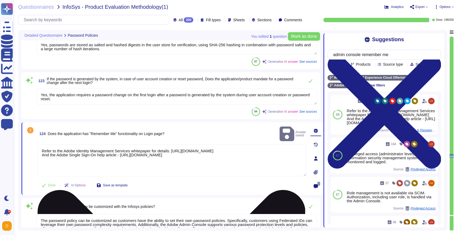
scroll to position [7715, 0]
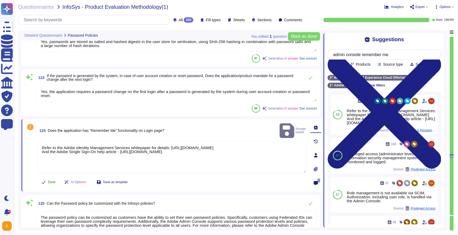
click at [48, 181] on button "Done" at bounding box center [48, 182] width 23 height 11
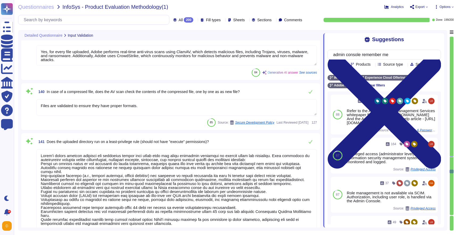
scroll to position [8769, 0]
